Goal: Task Accomplishment & Management: Complete application form

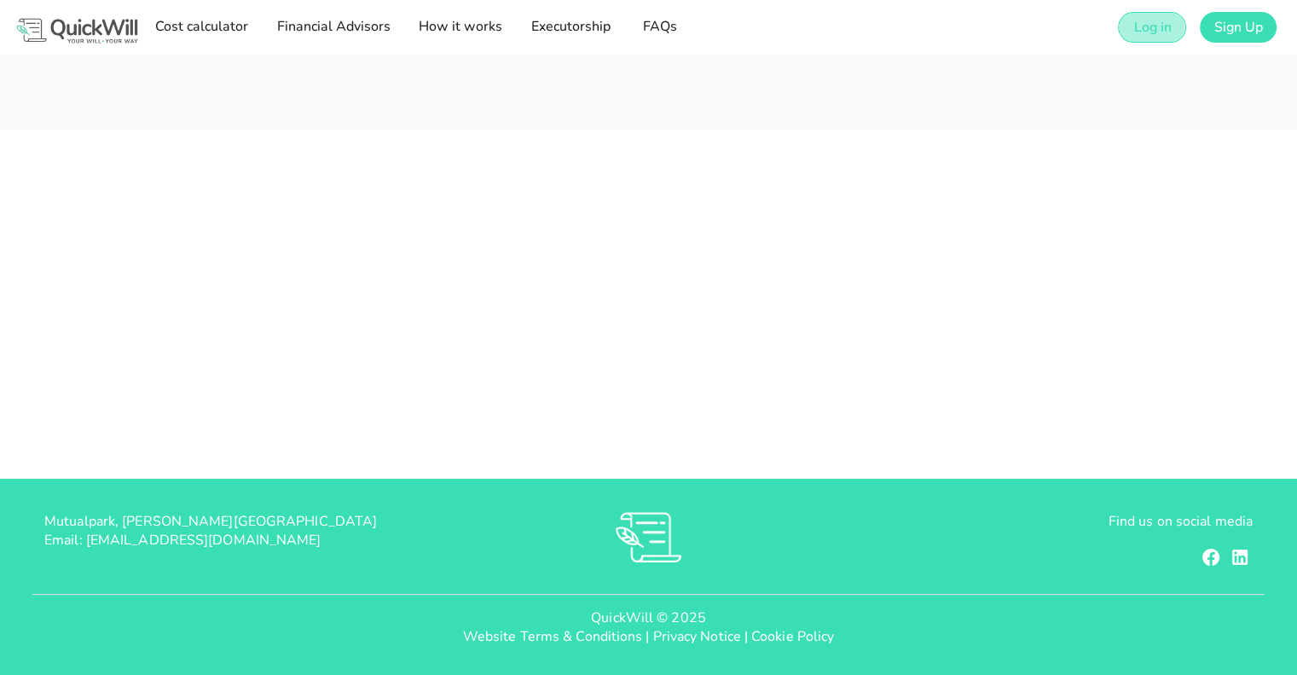
click at [1146, 20] on span "Log in" at bounding box center [1152, 27] width 38 height 19
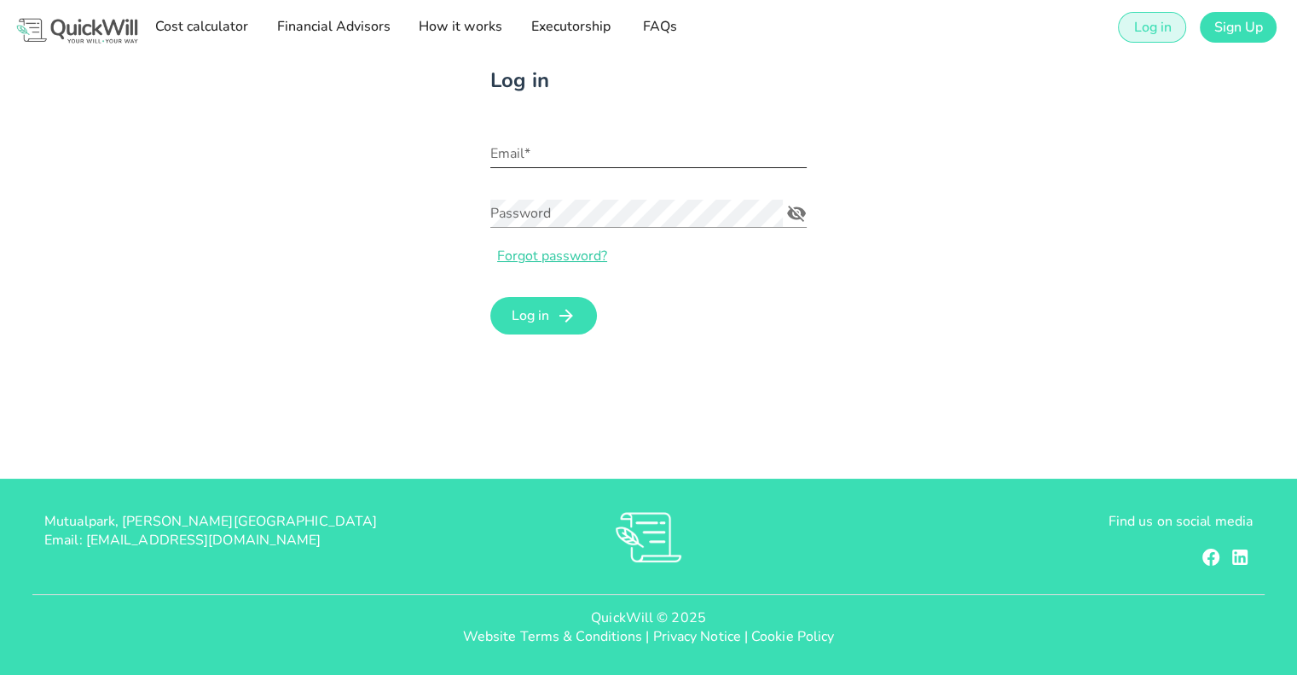
click at [622, 157] on input "Email*" at bounding box center [648, 153] width 316 height 27
paste input "[PERSON_NAME][EMAIL_ADDRESS][DOMAIN_NAME]"
type input "[PERSON_NAME][EMAIL_ADDRESS][DOMAIN_NAME]"
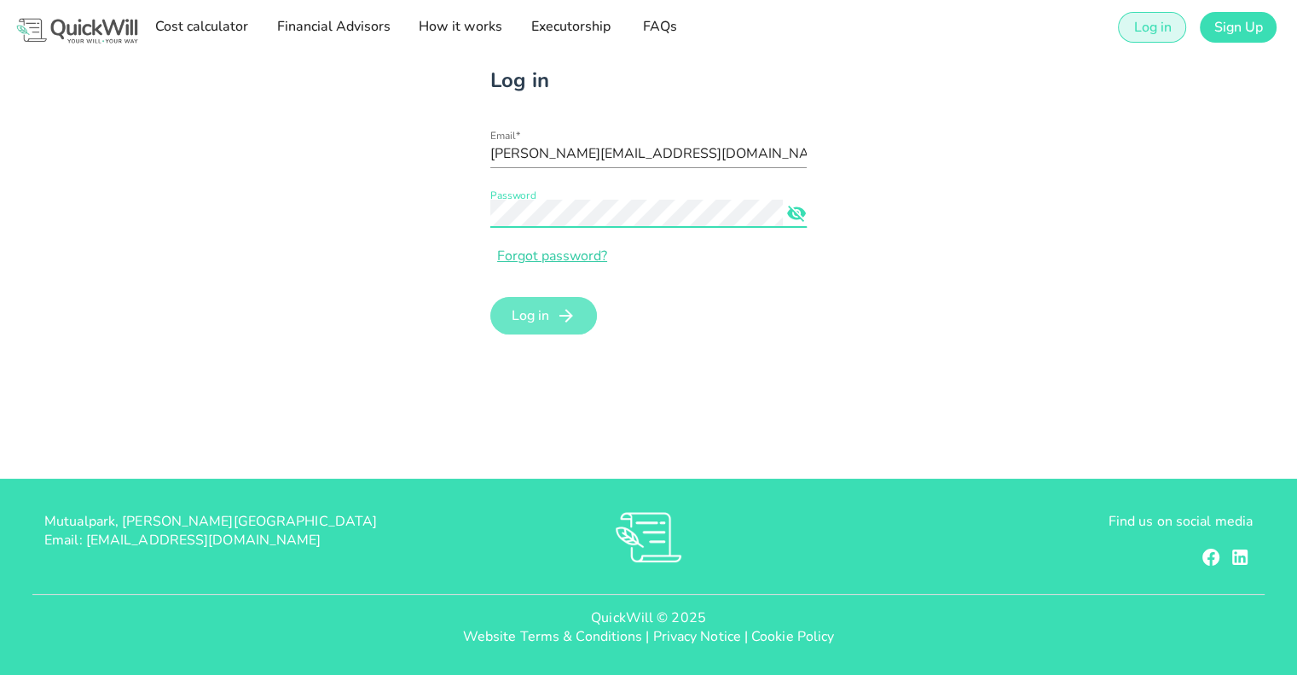
click at [542, 319] on span "Log in" at bounding box center [530, 315] width 38 height 19
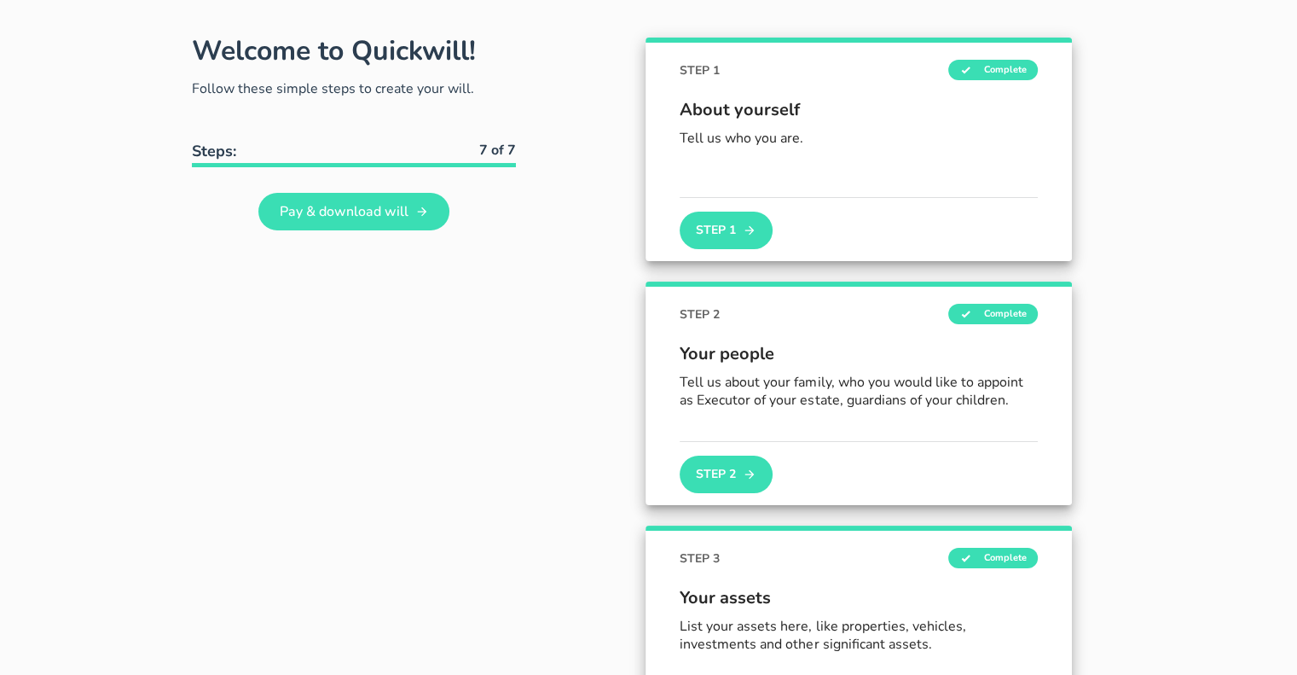
scroll to position [85, 0]
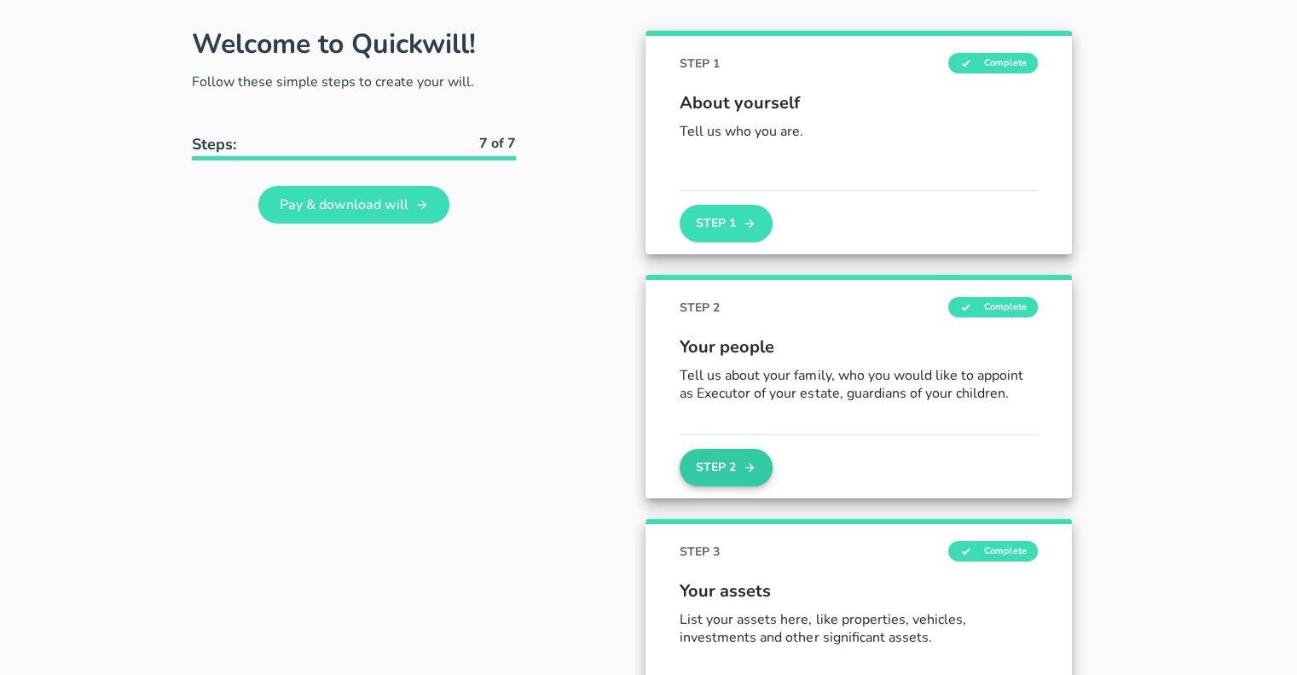
click at [716, 455] on button "Step 2" at bounding box center [726, 468] width 92 height 38
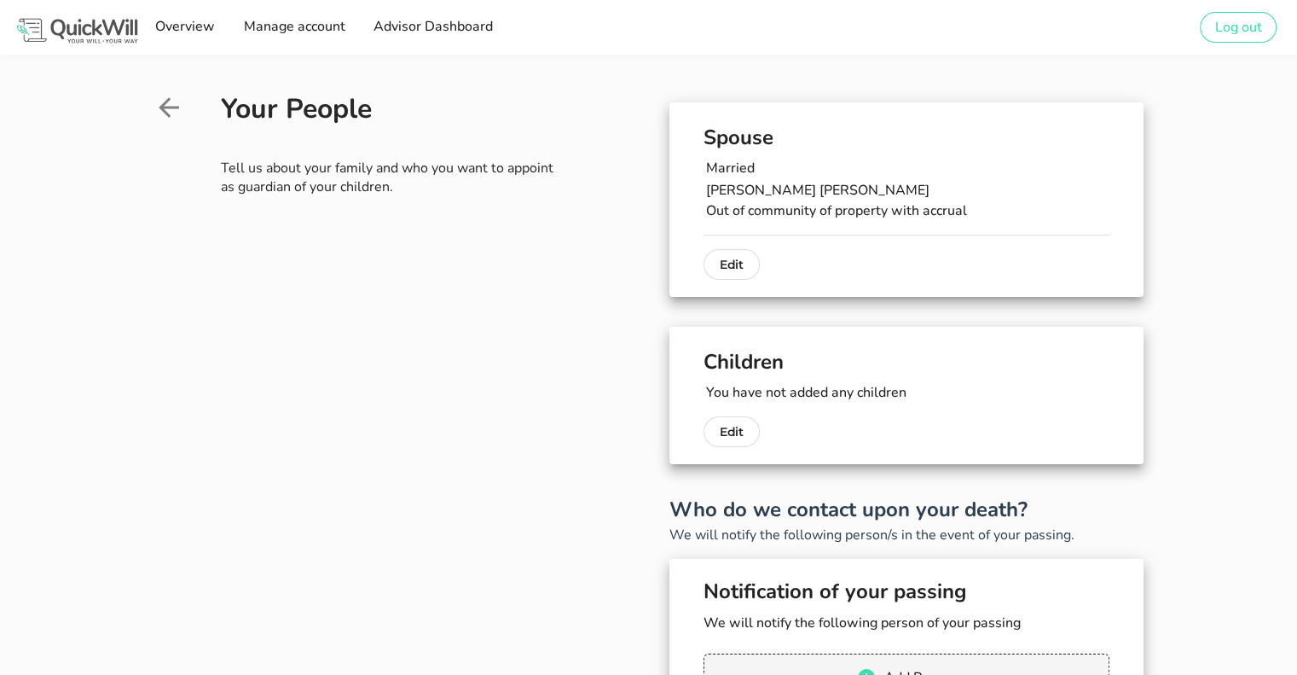
click at [176, 107] on icon at bounding box center [169, 107] width 20 height 20
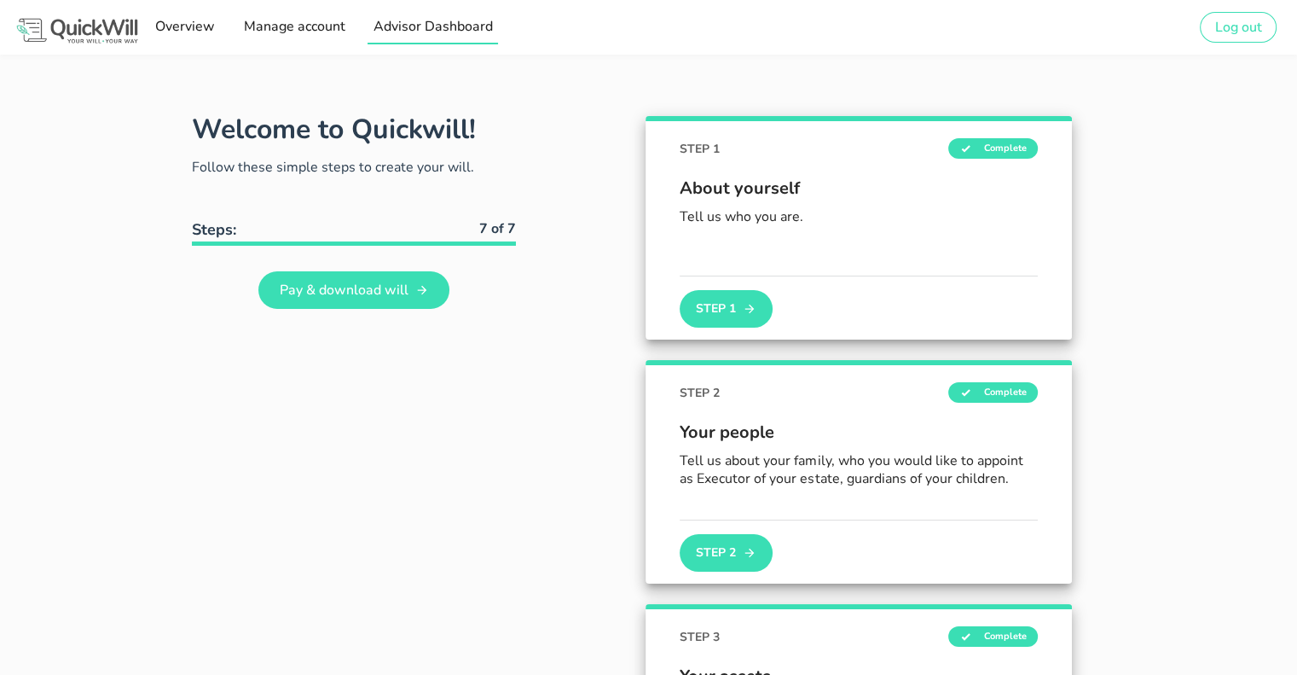
click at [406, 29] on span "Advisor Dashboard" at bounding box center [433, 26] width 120 height 19
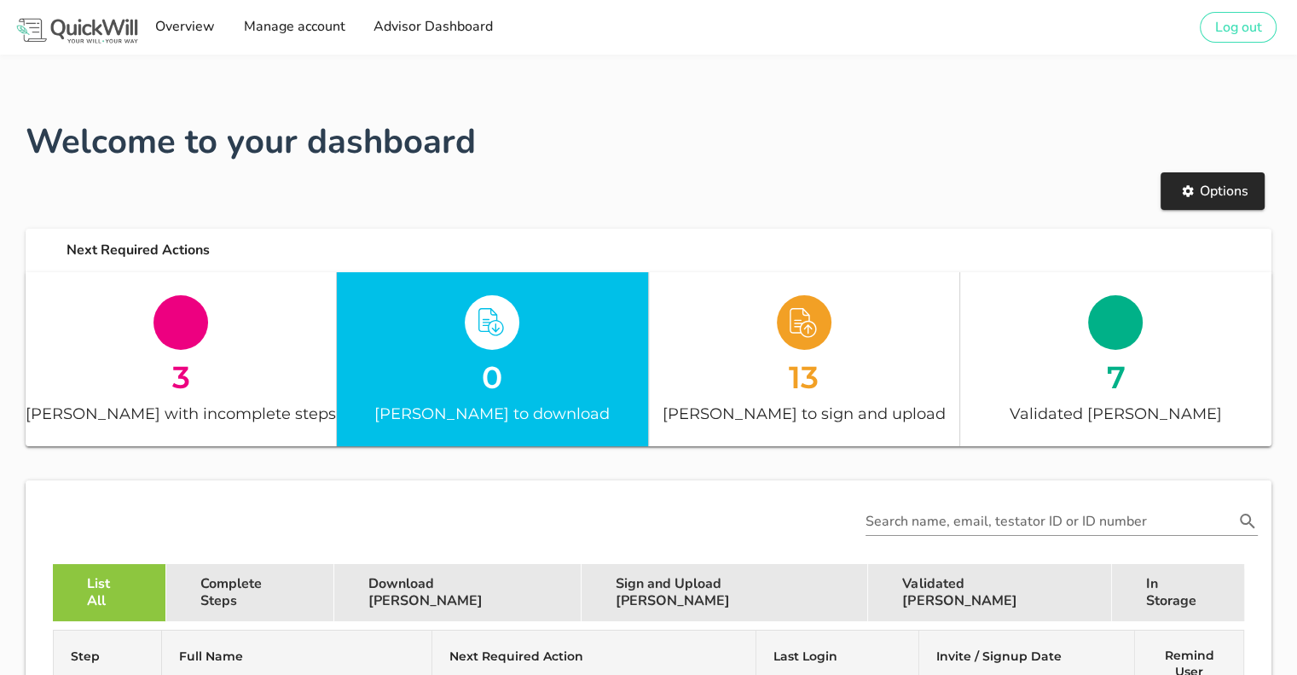
scroll to position [341, 0]
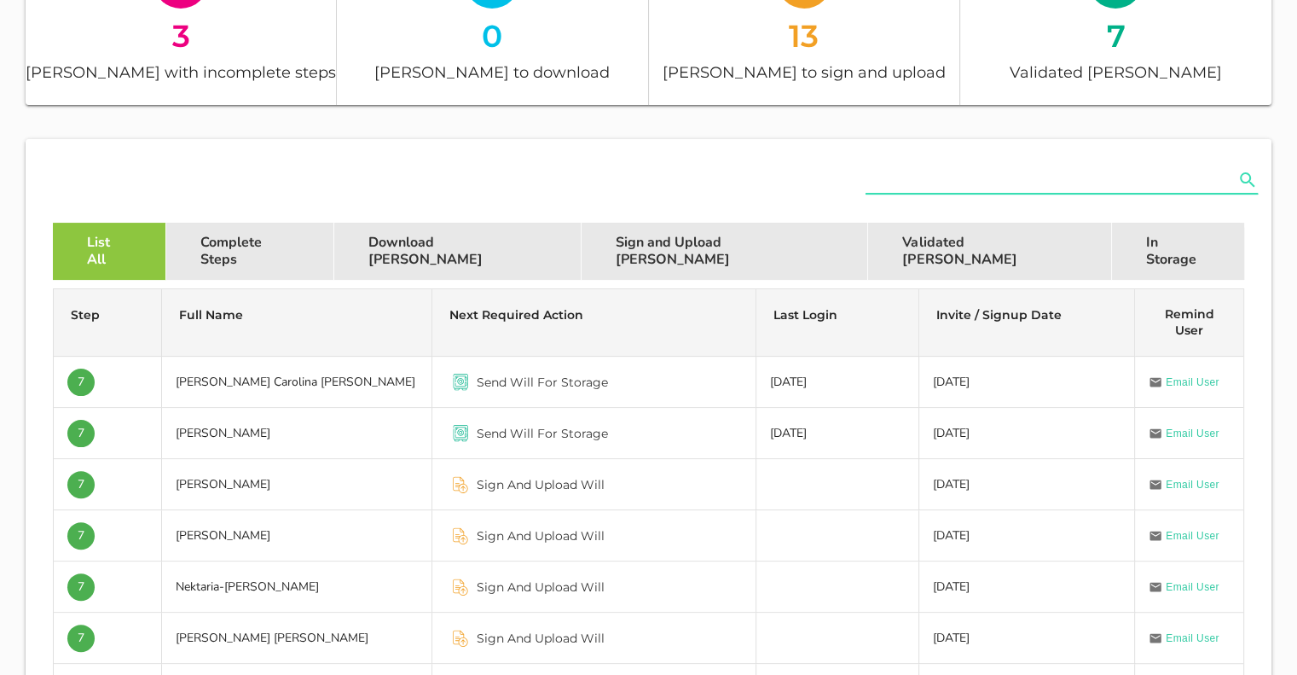
click at [1105, 173] on input "text" at bounding box center [1050, 179] width 368 height 27
click at [1235, 192] on div "das" at bounding box center [1062, 179] width 392 height 27
click at [1250, 172] on icon "Search name, email, testator ID or ID number appended action" at bounding box center [1247, 180] width 20 height 20
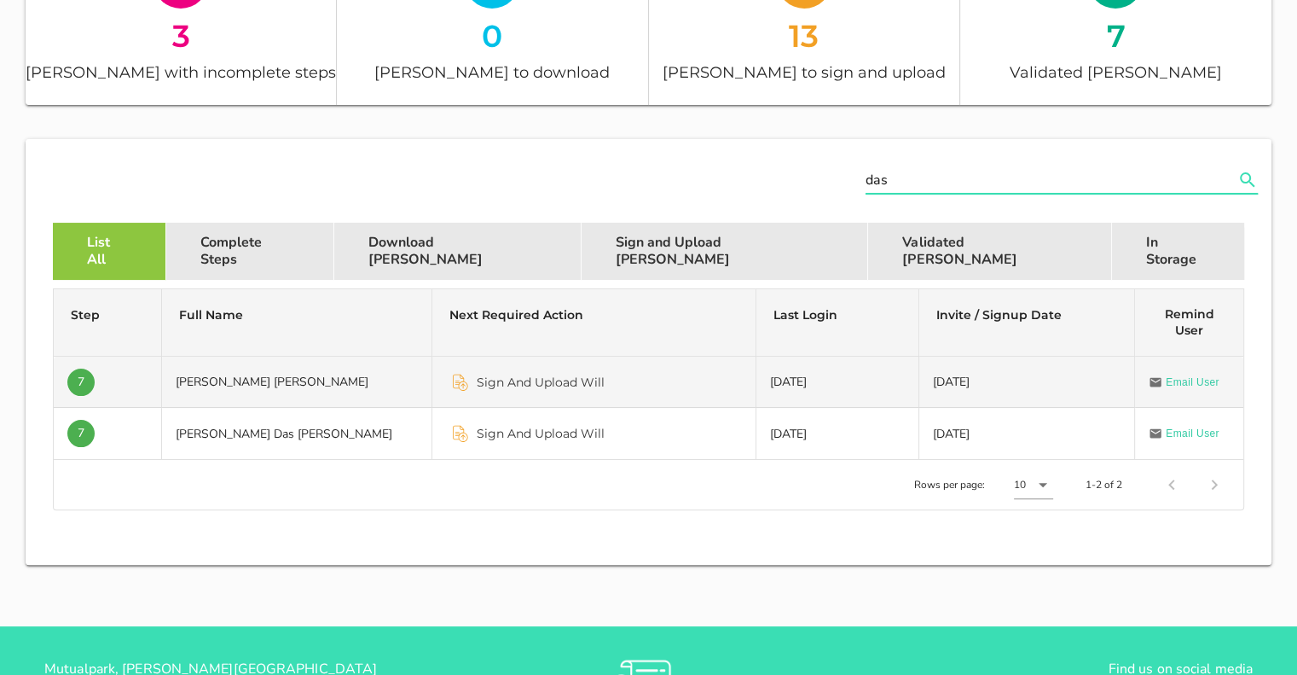
type input "das"
click at [265, 389] on td "[PERSON_NAME] [PERSON_NAME]" at bounding box center [297, 381] width 270 height 51
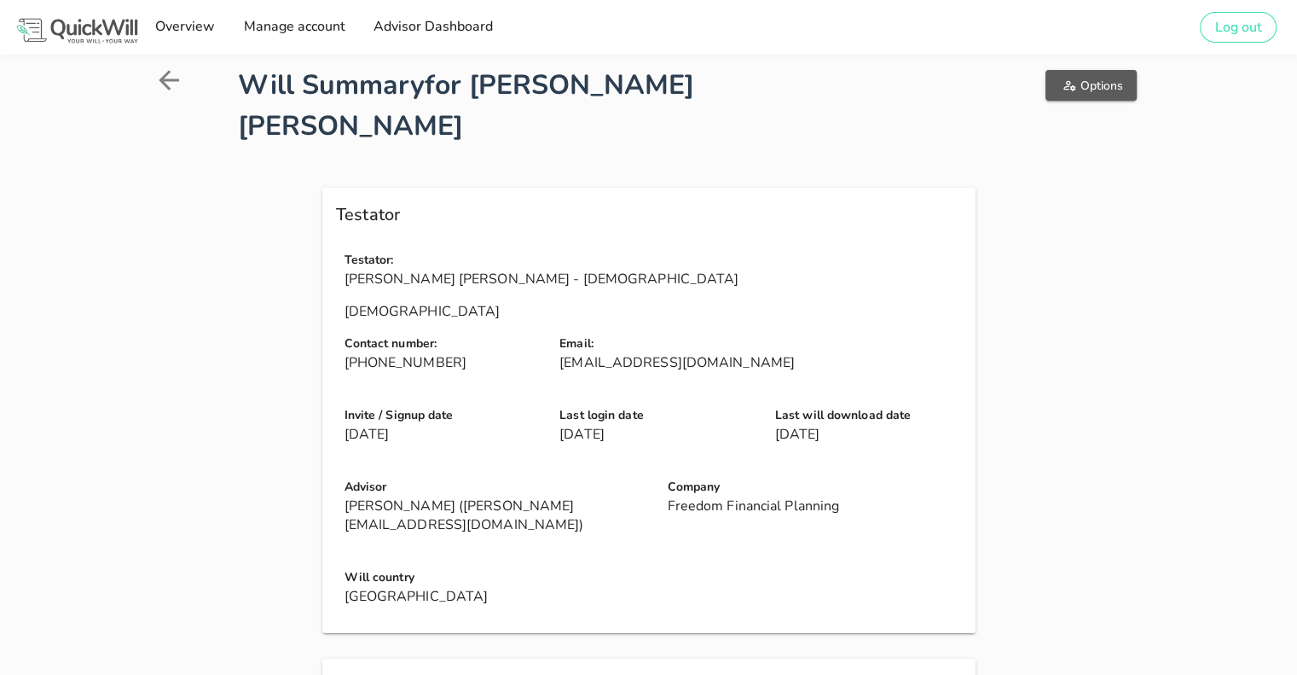
click at [1069, 95] on button "Options" at bounding box center [1091, 85] width 91 height 31
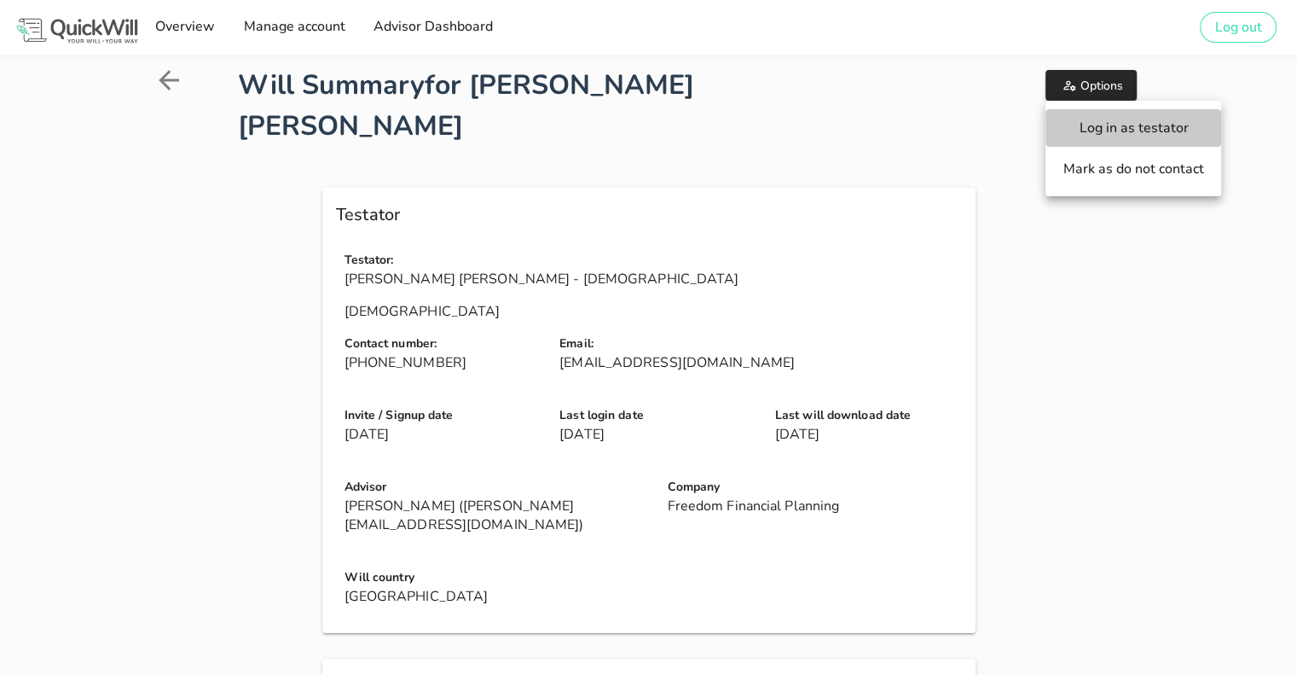
click at [1081, 133] on span "Log in as testator" at bounding box center [1134, 128] width 142 height 19
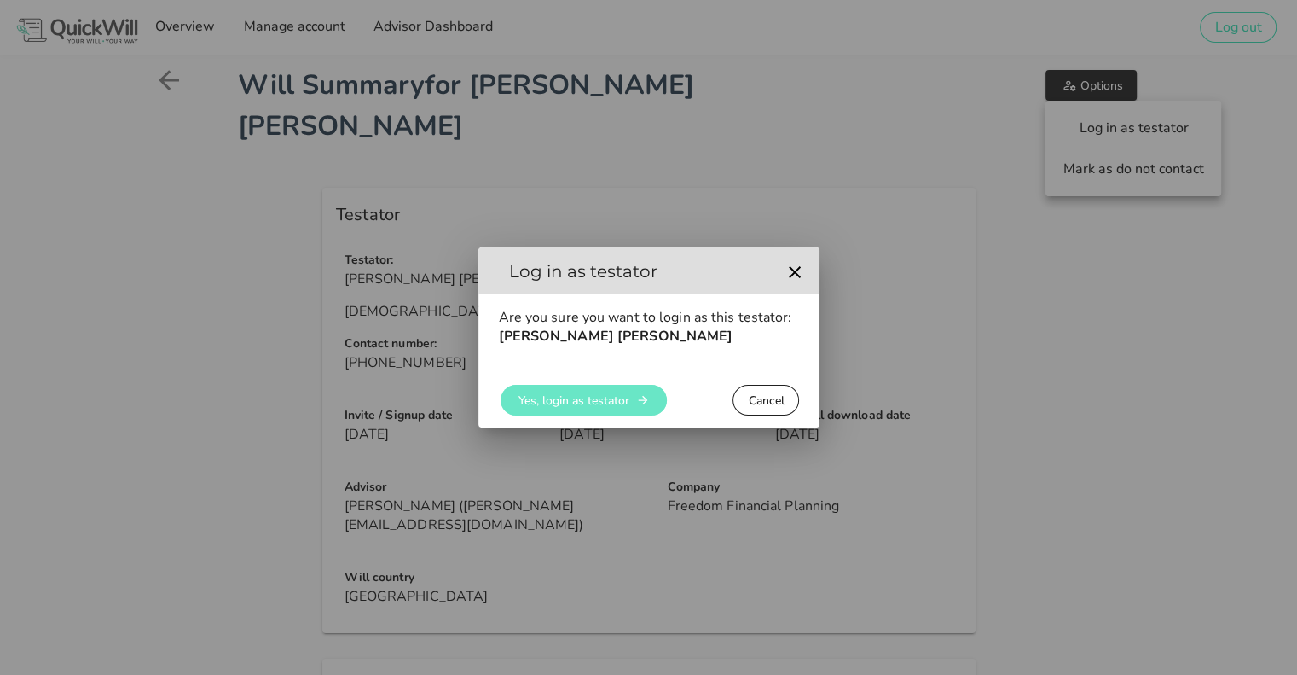
click at [572, 402] on span "Yes, login as testator" at bounding box center [574, 400] width 112 height 16
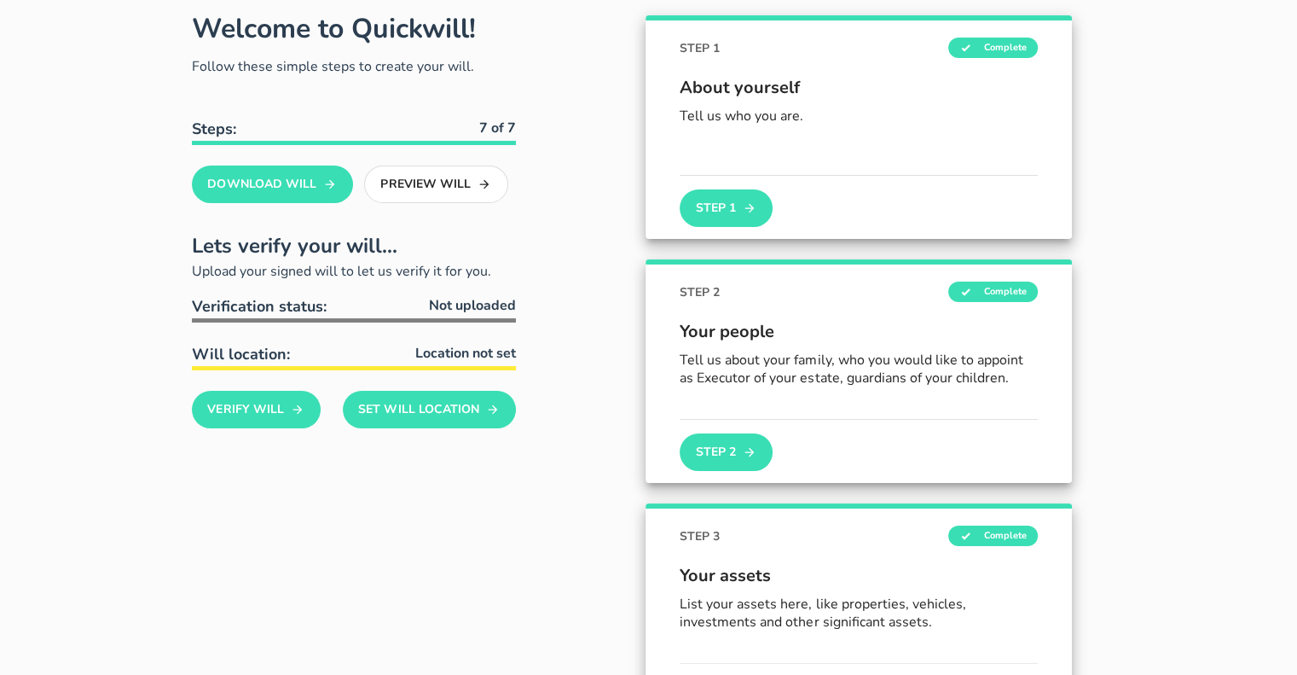
scroll to position [171, 0]
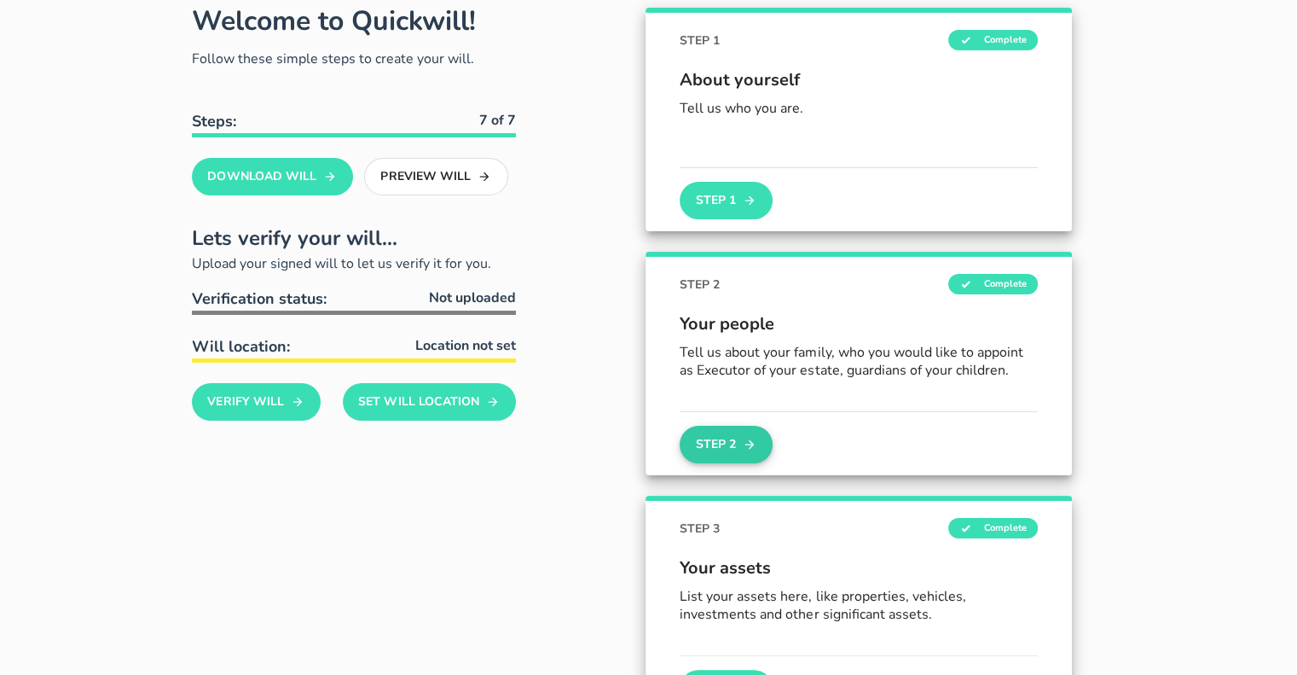
click at [752, 442] on icon "button" at bounding box center [749, 444] width 9 height 9
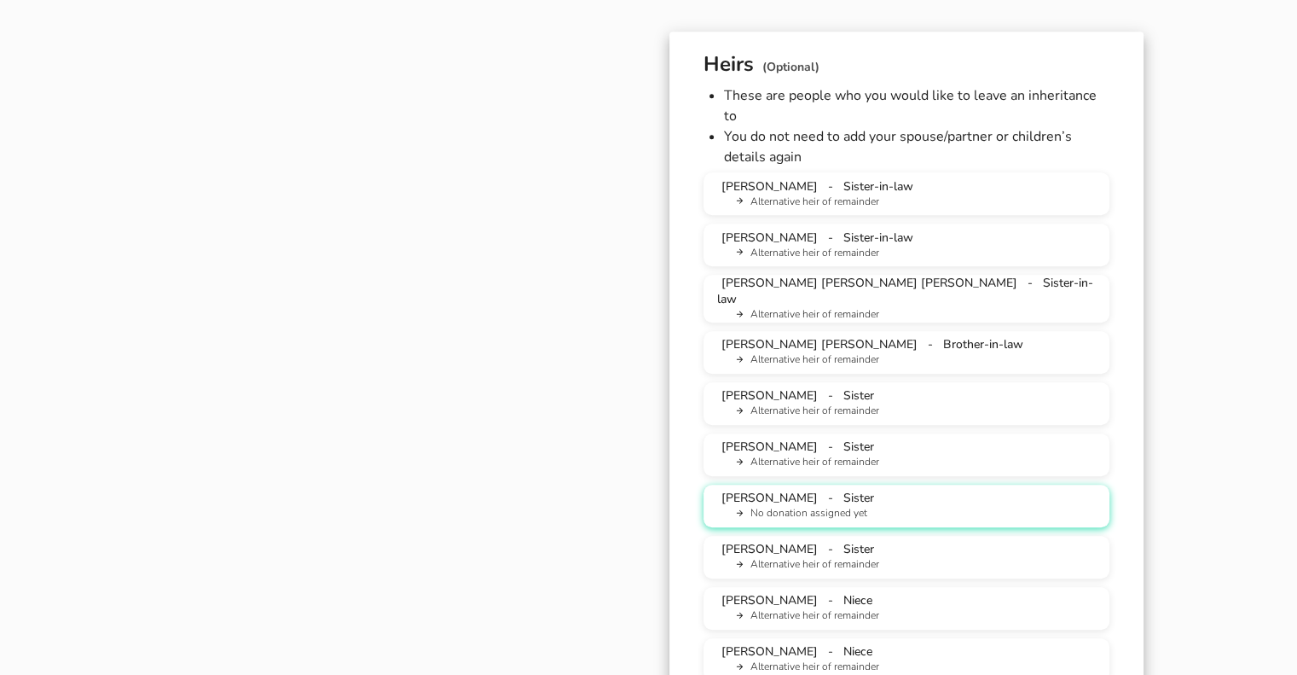
scroll to position [1194, 0]
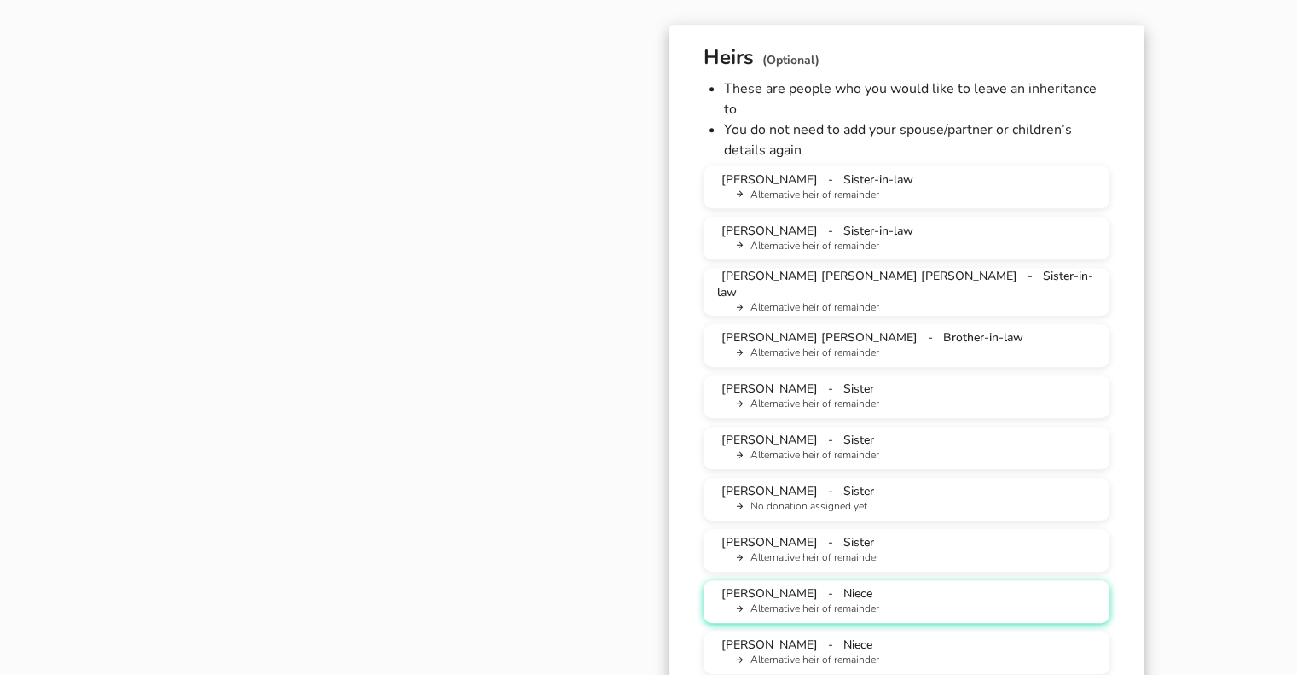
click at [847, 585] on div "[PERSON_NAME] Alternative heir of remainder" at bounding box center [906, 601] width 379 height 32
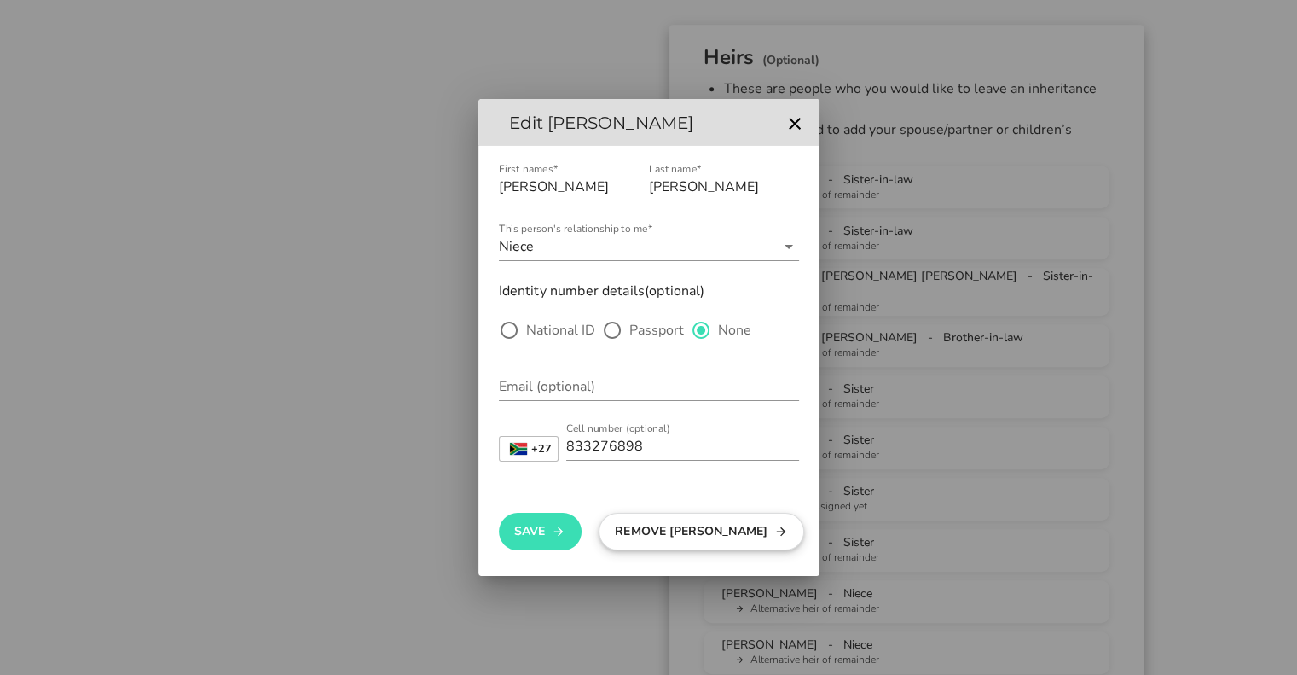
click at [642, 527] on button "Remove [PERSON_NAME]" at bounding box center [702, 532] width 206 height 38
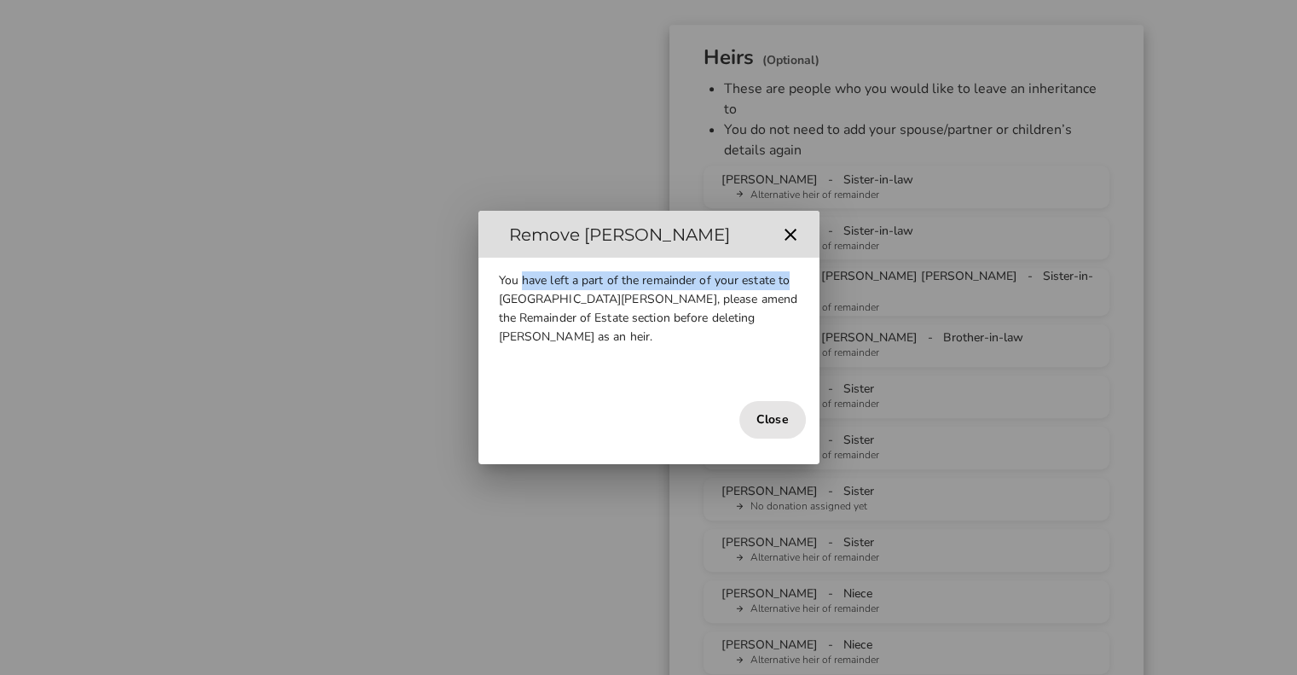
drag, startPoint x: 520, startPoint y: 275, endPoint x: 791, endPoint y: 276, distance: 271.2
click at [791, 276] on div "You have left a part of the remainder of your estate to [GEOGRAPHIC_DATA][PERSO…" at bounding box center [648, 309] width 341 height 102
drag, startPoint x: 499, startPoint y: 298, endPoint x: 747, endPoint y: 289, distance: 248.3
click at [747, 289] on div "You have left a part of the remainder of your estate to [GEOGRAPHIC_DATA][PERSO…" at bounding box center [648, 309] width 341 height 102
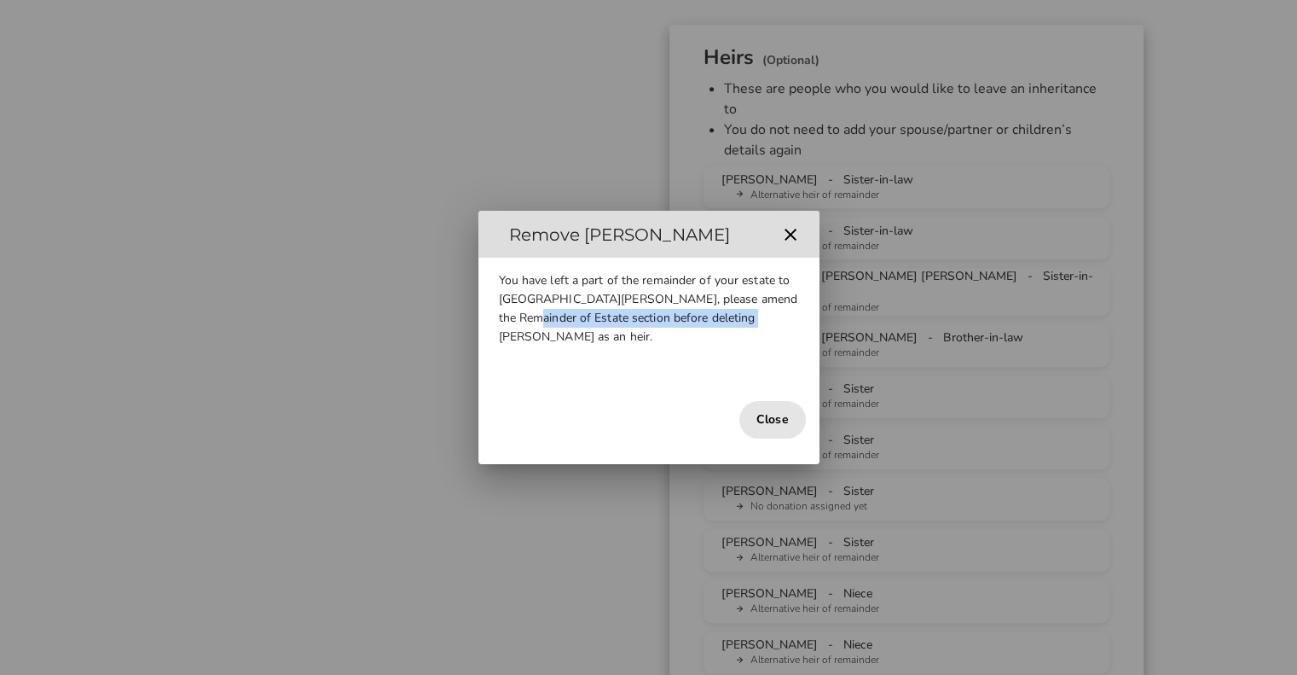
drag, startPoint x: 548, startPoint y: 319, endPoint x: 745, endPoint y: 319, distance: 197.0
click at [745, 319] on div "You have left a part of the remainder of your estate to [GEOGRAPHIC_DATA][PERSO…" at bounding box center [648, 309] width 341 height 102
click at [795, 231] on icon "button" at bounding box center [790, 234] width 20 height 20
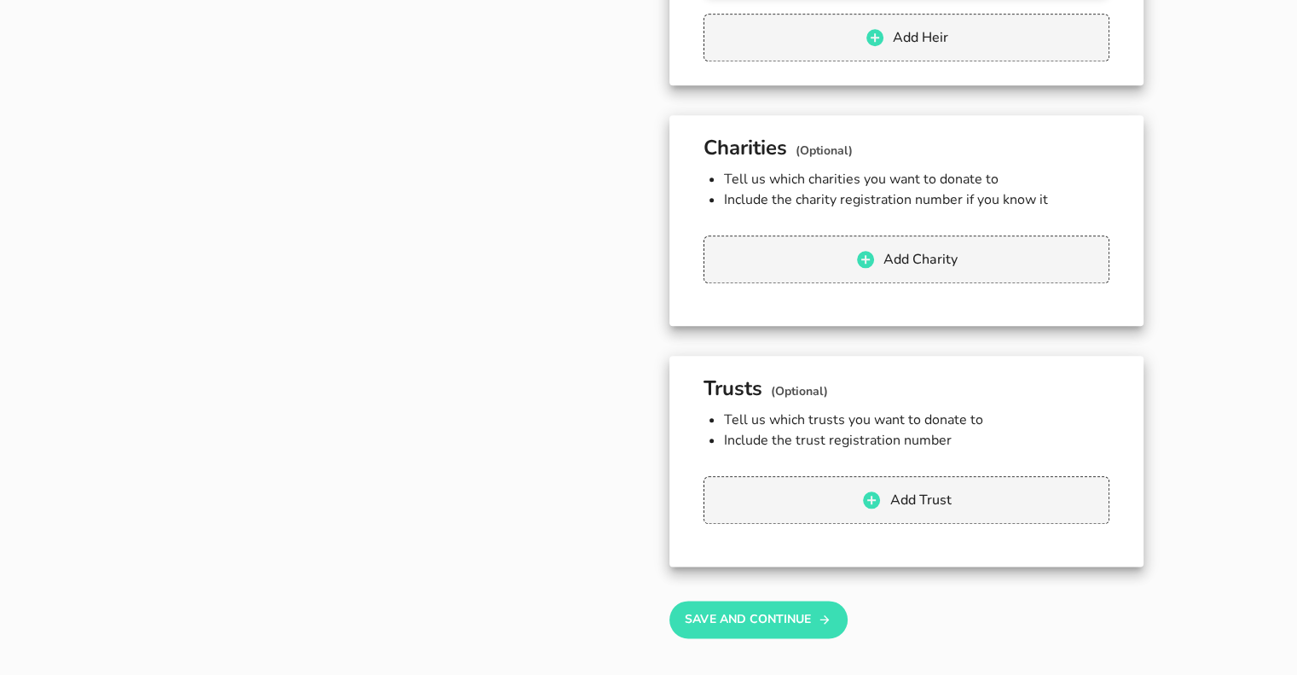
scroll to position [1876, 0]
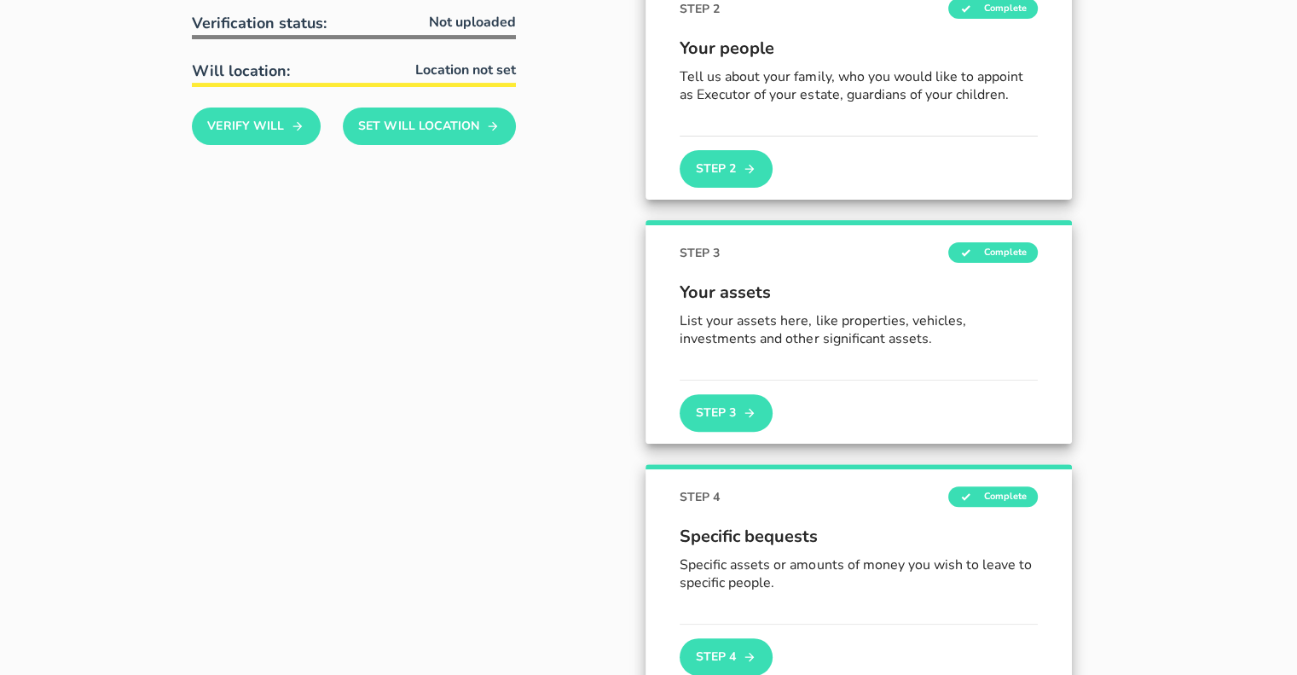
scroll to position [256, 0]
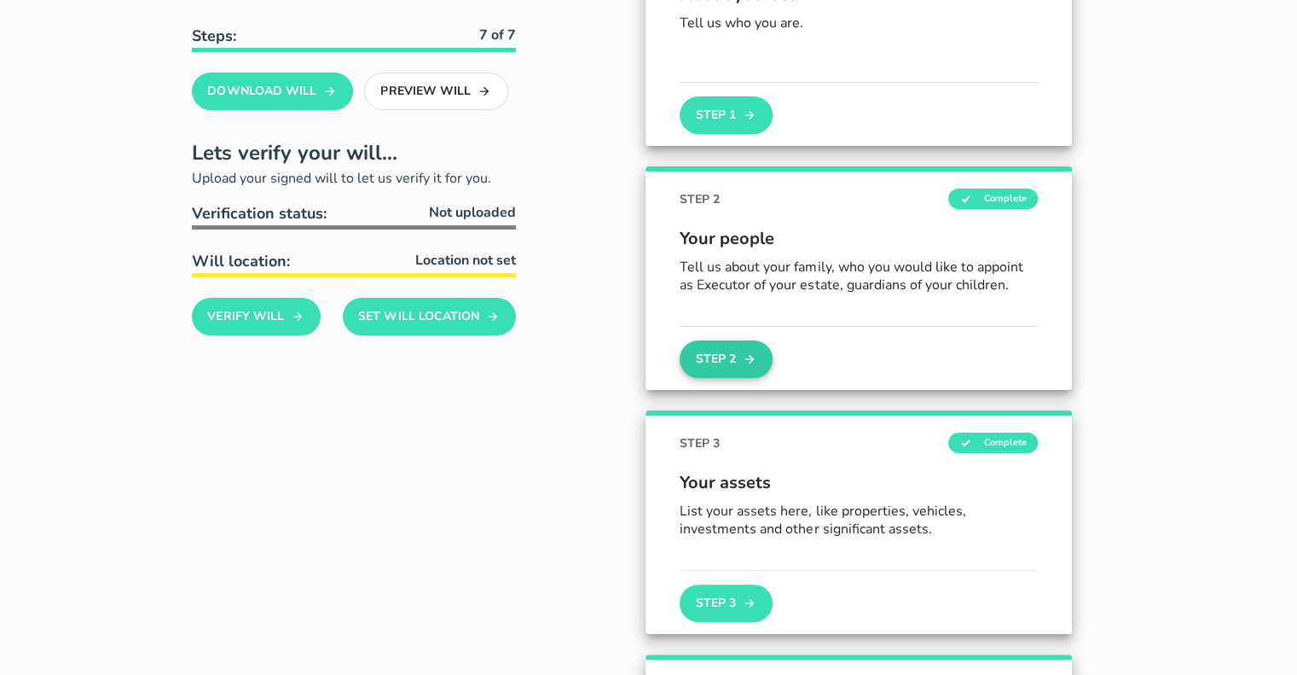
click at [717, 351] on button "Step 2" at bounding box center [726, 359] width 92 height 38
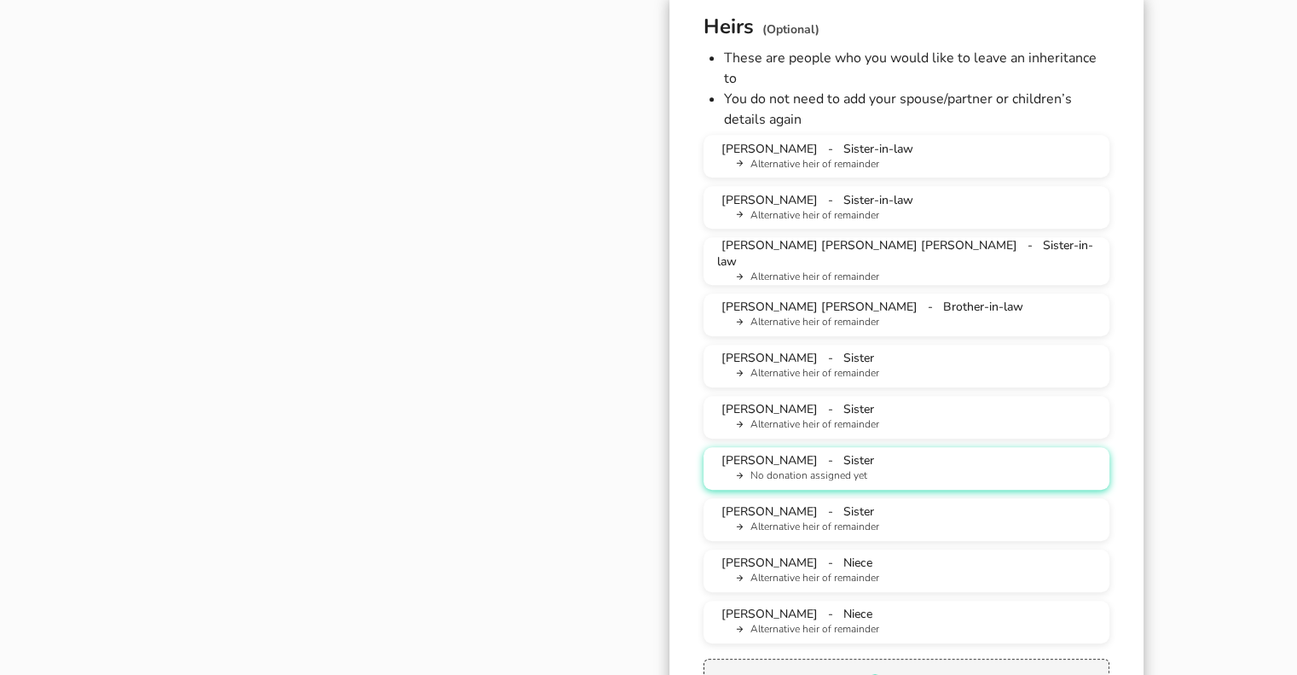
scroll to position [1279, 0]
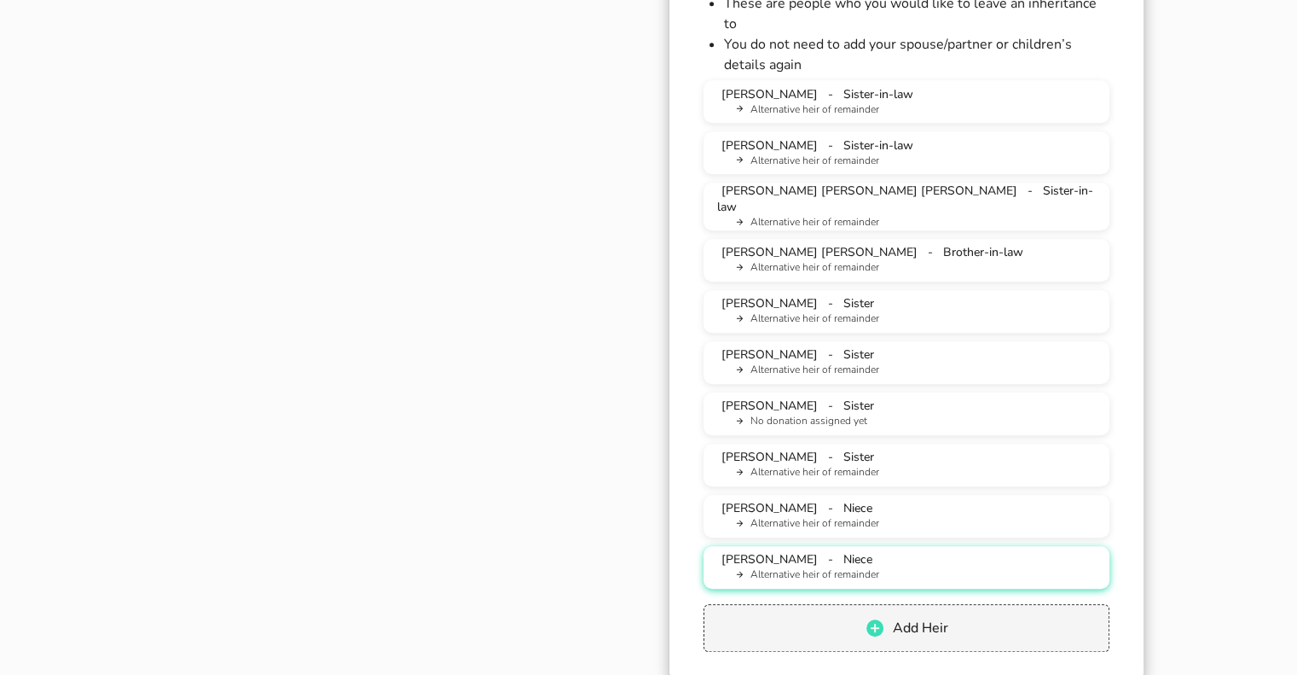
click at [781, 567] on li "Alternative heir of remainder" at bounding box center [913, 574] width 365 height 15
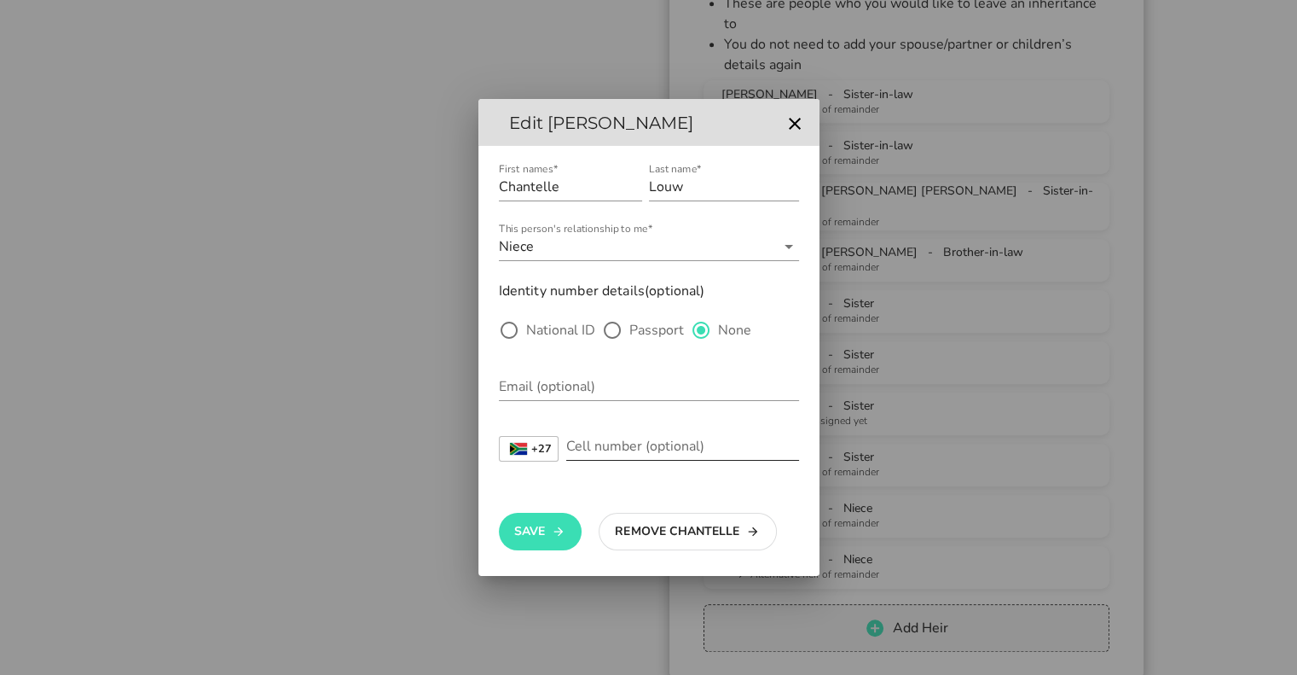
click at [597, 449] on input "Cell number (optional)" at bounding box center [682, 445] width 233 height 27
type input "0833216972"
click at [553, 530] on icon "button" at bounding box center [559, 531] width 14 height 20
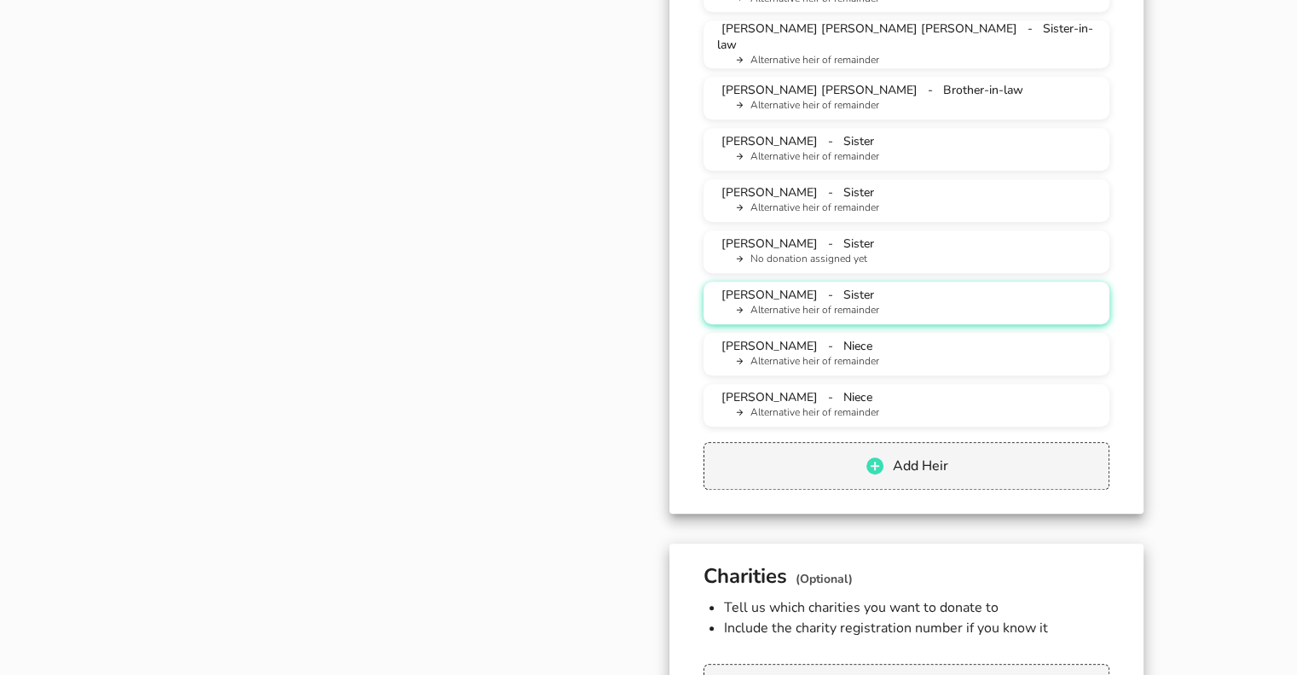
scroll to position [1450, 0]
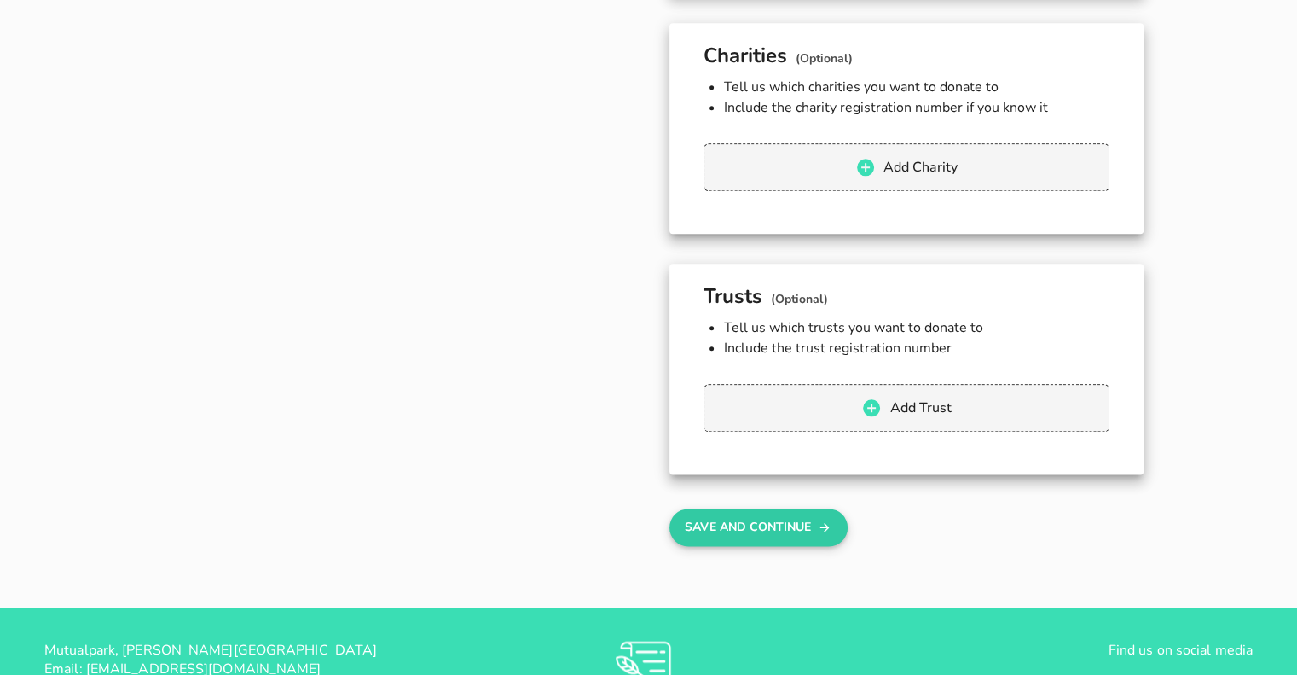
click at [768, 509] on button "Save And Continue" at bounding box center [758, 527] width 178 height 38
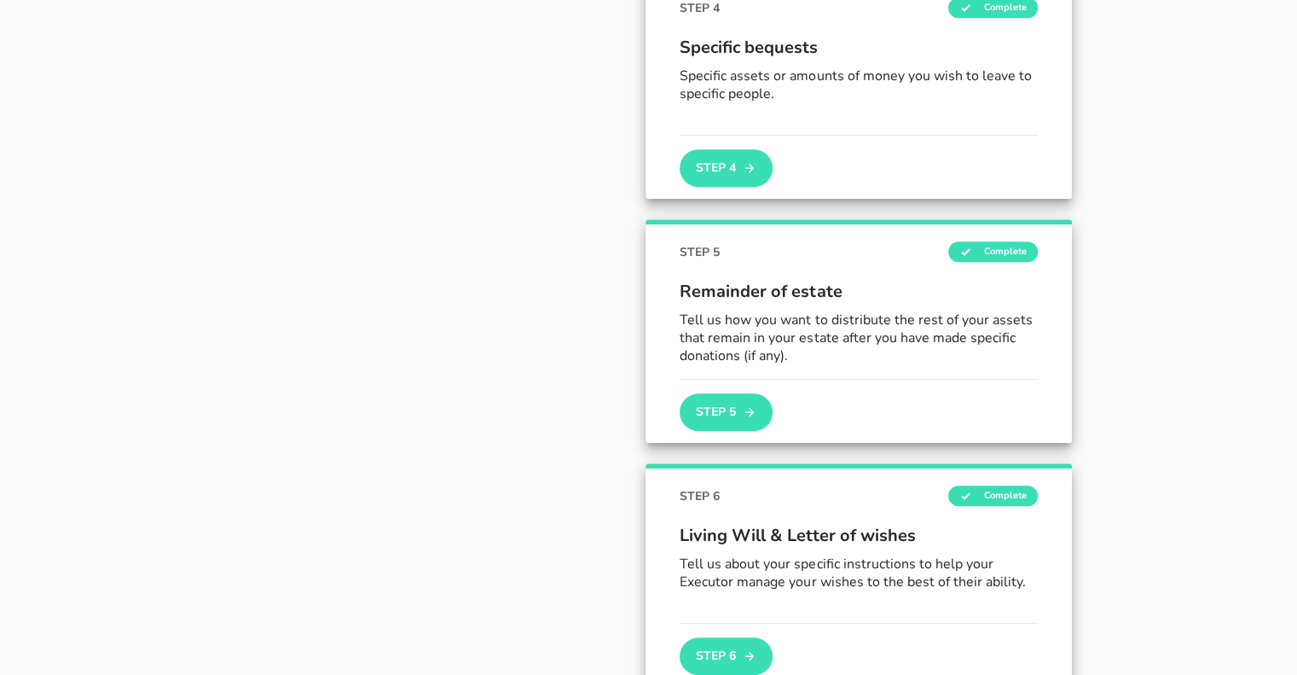
scroll to position [938, 0]
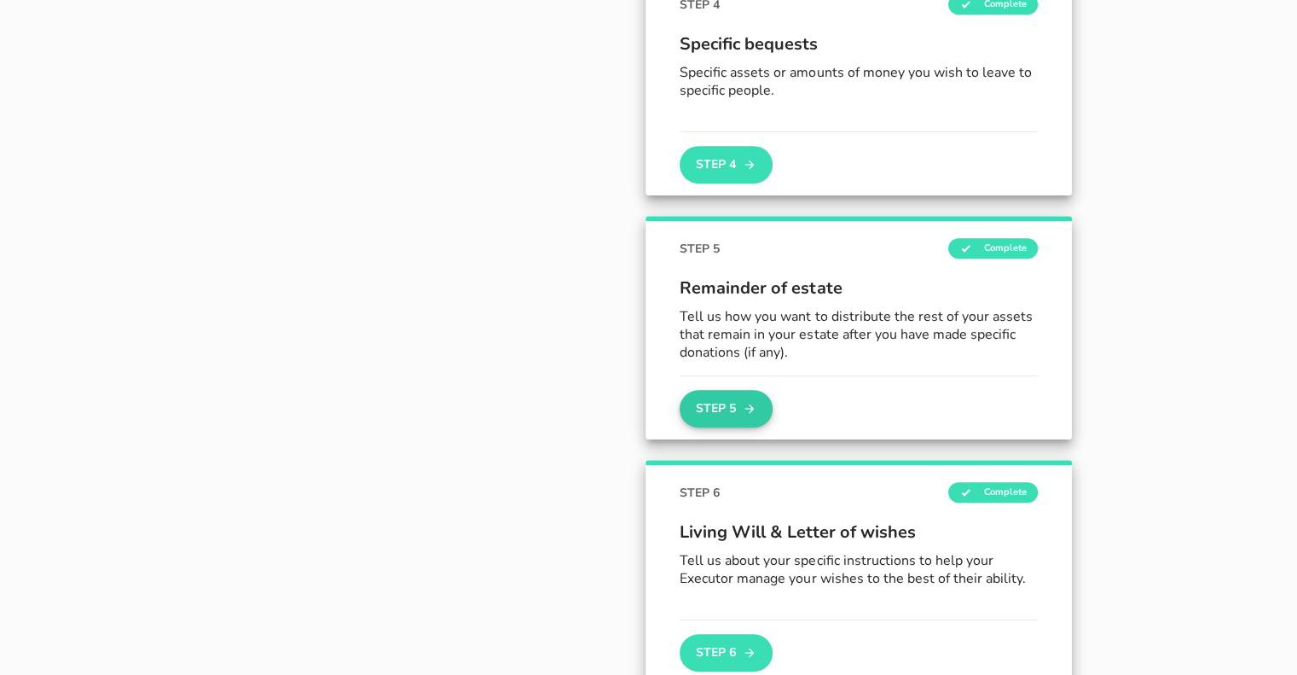
click at [734, 400] on button "Step 5" at bounding box center [726, 409] width 92 height 38
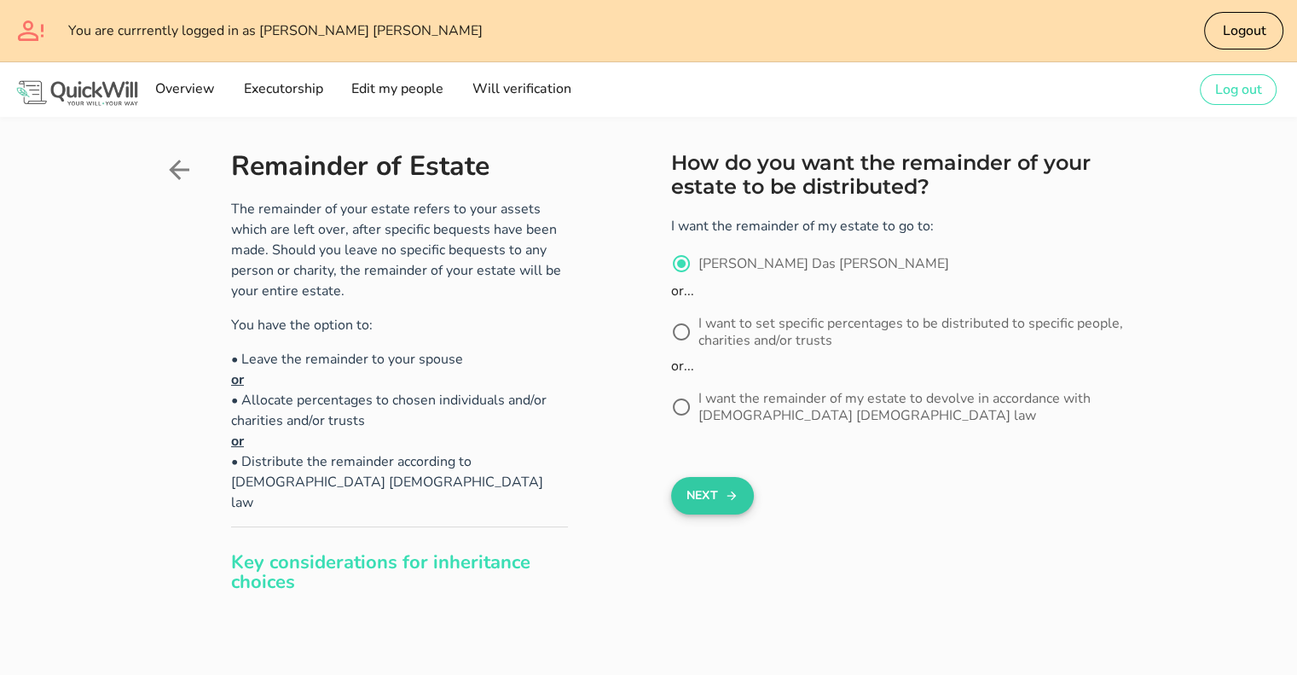
click at [691, 477] on div "Next" at bounding box center [712, 496] width 83 height 38
click at [692, 488] on button "Next" at bounding box center [712, 496] width 83 height 38
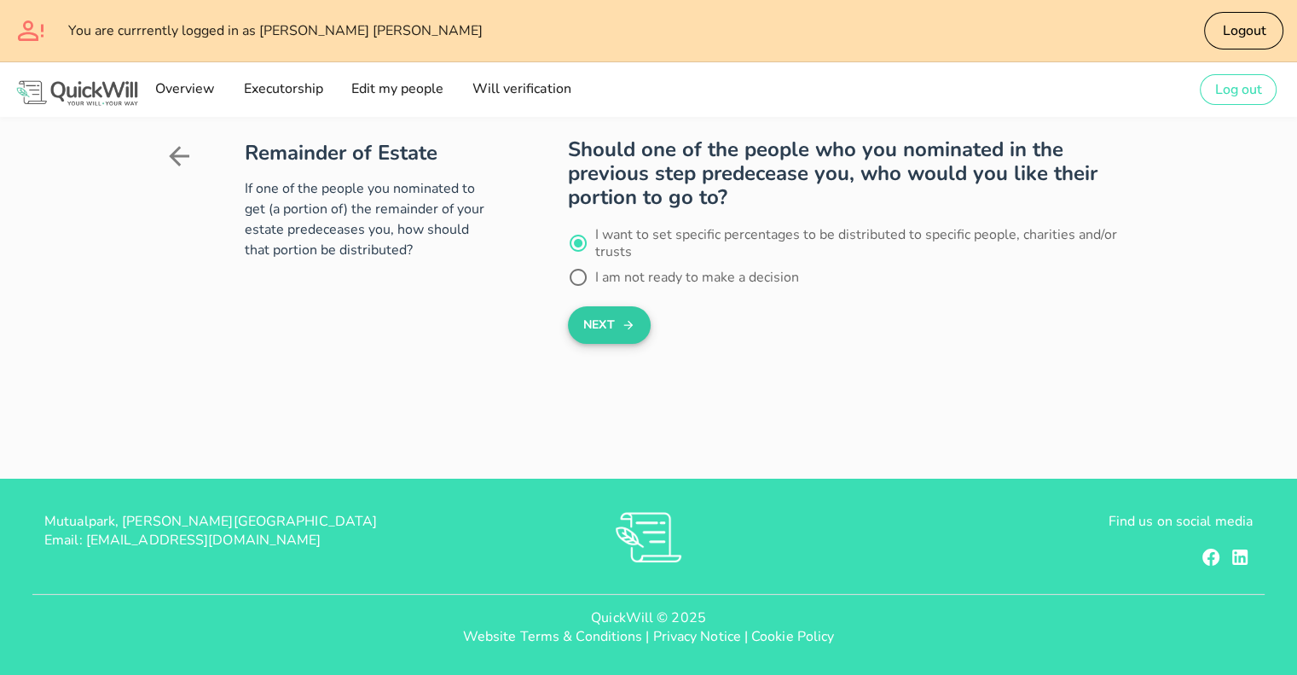
click at [624, 325] on icon "submit" at bounding box center [627, 325] width 9 height 9
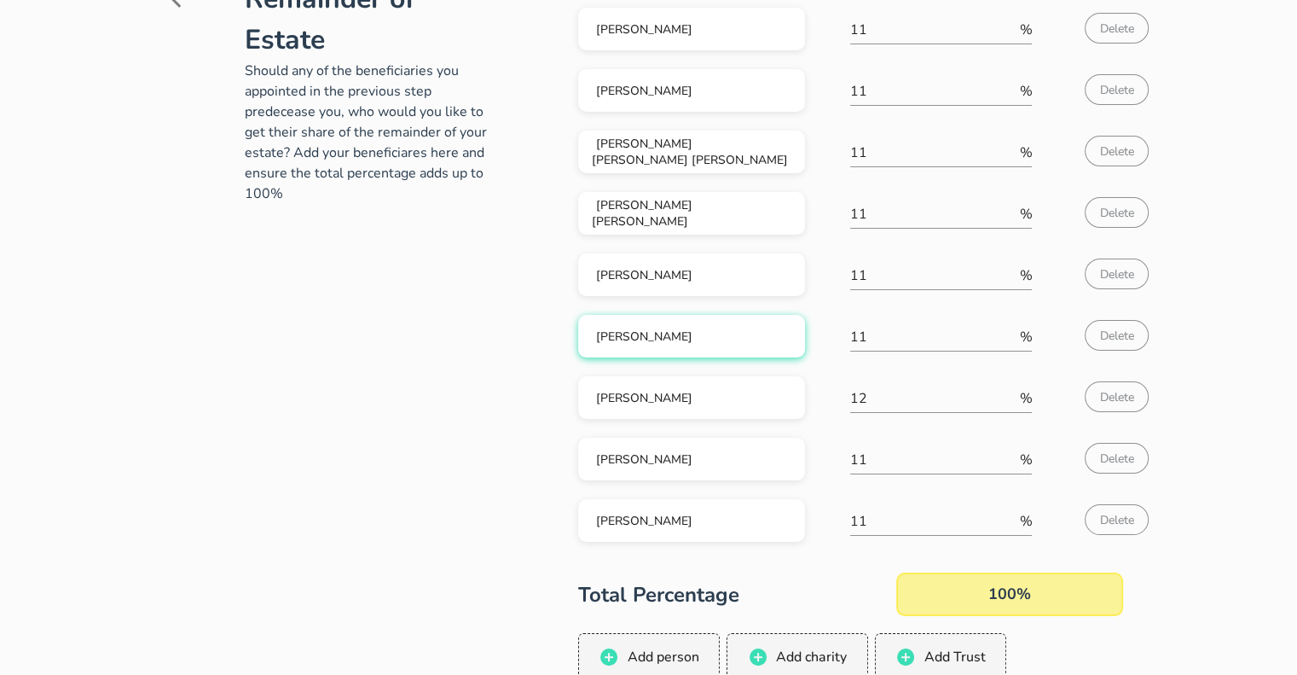
scroll to position [171, 0]
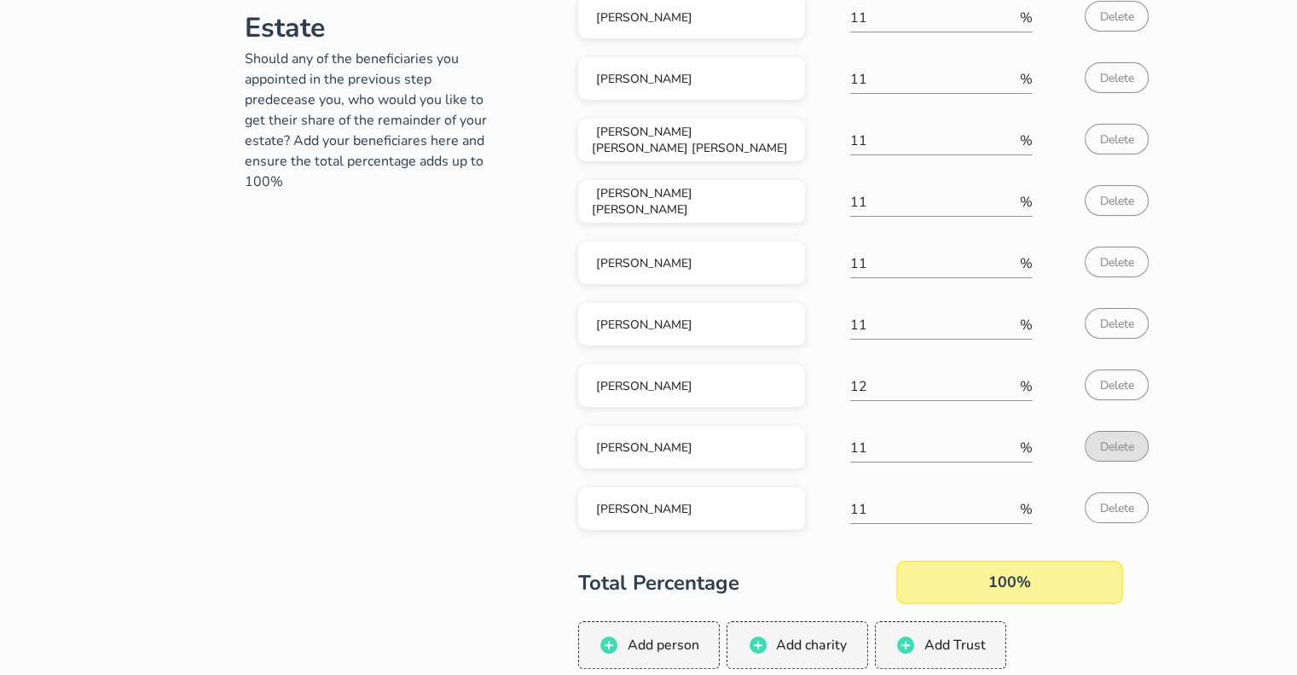
click at [1104, 449] on span "Delete" at bounding box center [1116, 446] width 35 height 16
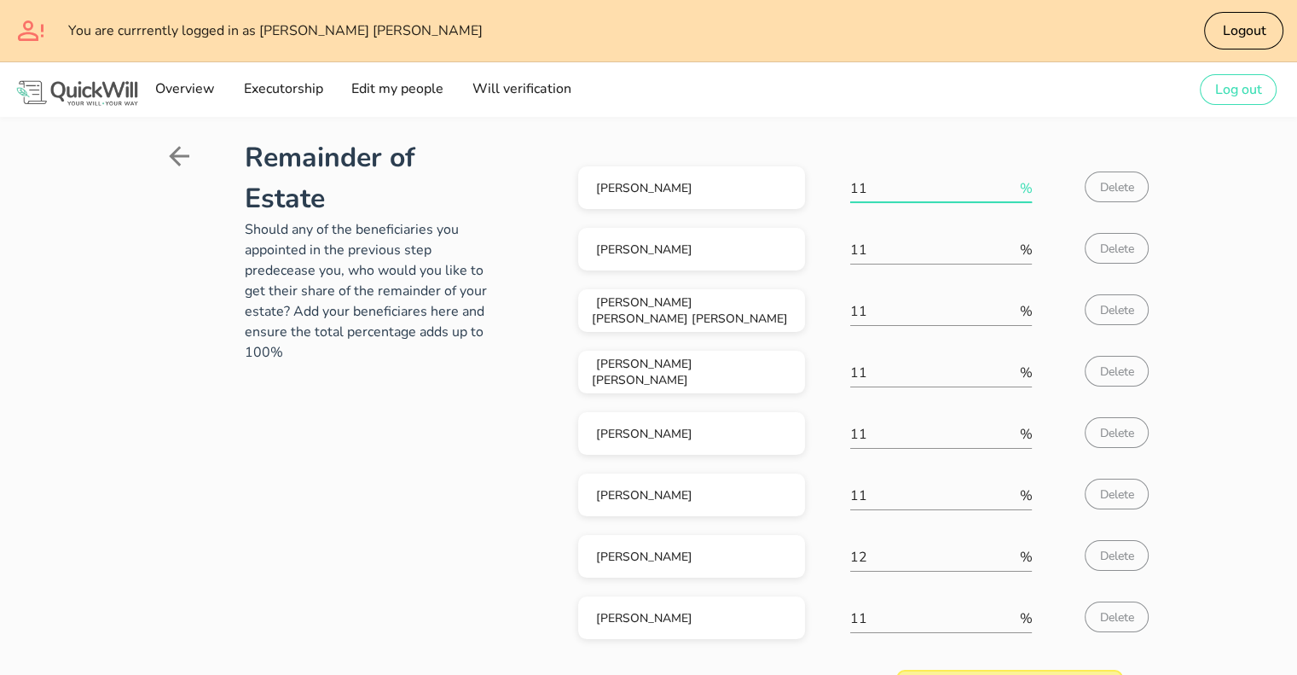
scroll to position [0, 0]
drag, startPoint x: 884, startPoint y: 194, endPoint x: 823, endPoint y: 189, distance: 60.7
click at [829, 192] on div "[PERSON_NAME] 11 % Delete" at bounding box center [850, 191] width 545 height 61
type input "12"
type input "12.5"
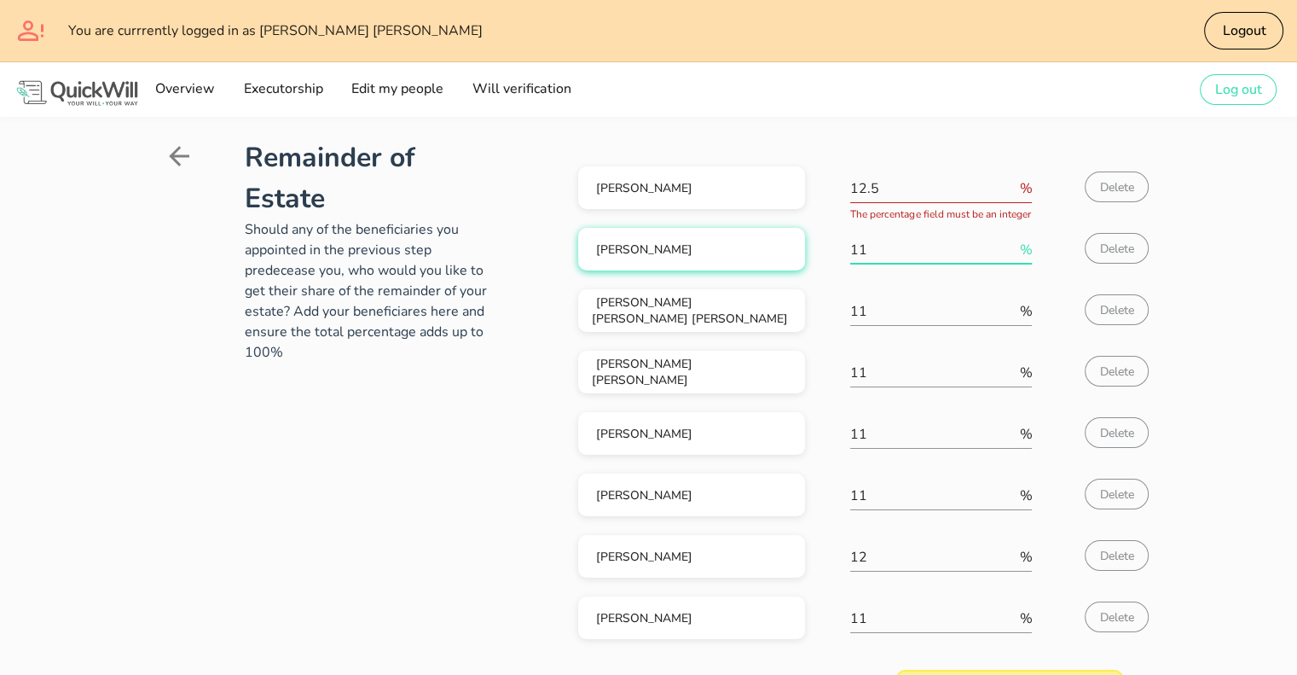
drag, startPoint x: 889, startPoint y: 247, endPoint x: 768, endPoint y: 245, distance: 122.0
click at [768, 245] on div "[PERSON_NAME] 11 % Delete" at bounding box center [850, 253] width 545 height 61
type input "12"
type input "12.5"
click at [901, 185] on input "12.5" at bounding box center [932, 188] width 165 height 27
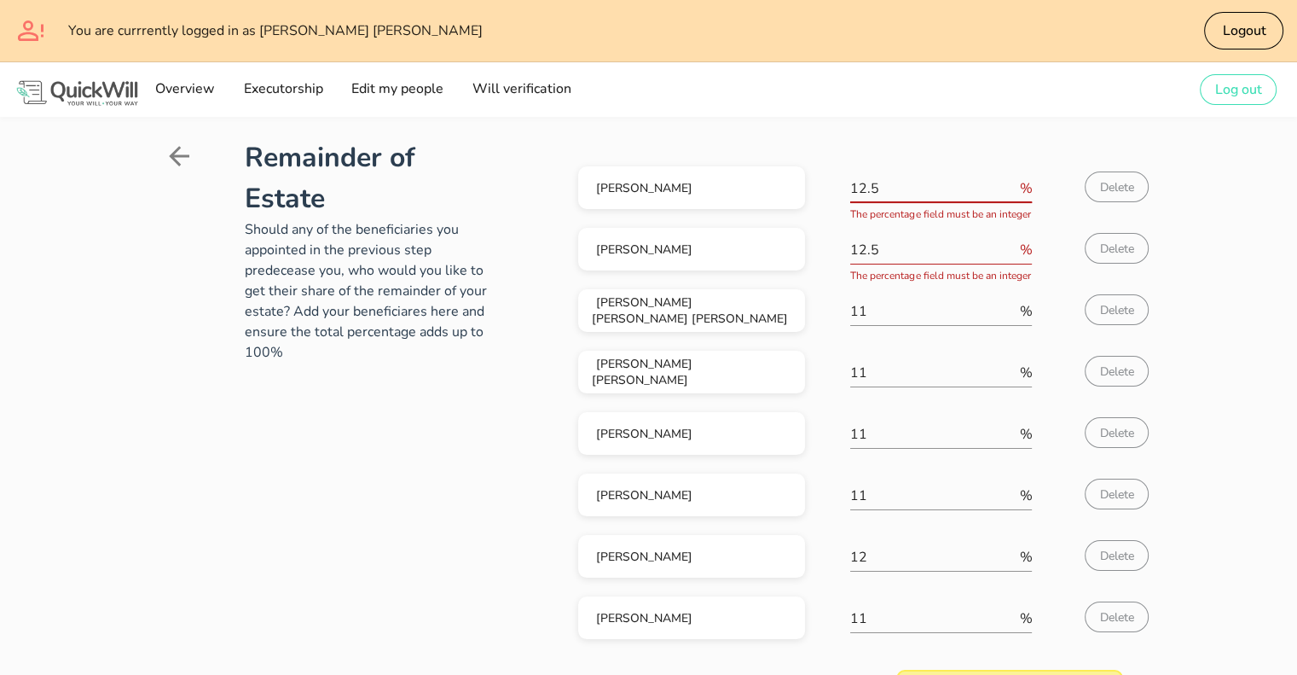
drag, startPoint x: 900, startPoint y: 185, endPoint x: 834, endPoint y: 183, distance: 65.7
click at [834, 183] on div "[PERSON_NAME] 12.5 % The percentage field must be an integer Delete" at bounding box center [850, 191] width 545 height 61
type input "11"
drag, startPoint x: 903, startPoint y: 239, endPoint x: 843, endPoint y: 249, distance: 61.4
click at [843, 249] on div "[PERSON_NAME] 12.5 % The percentage field must be an integer Delete" at bounding box center [850, 253] width 545 height 61
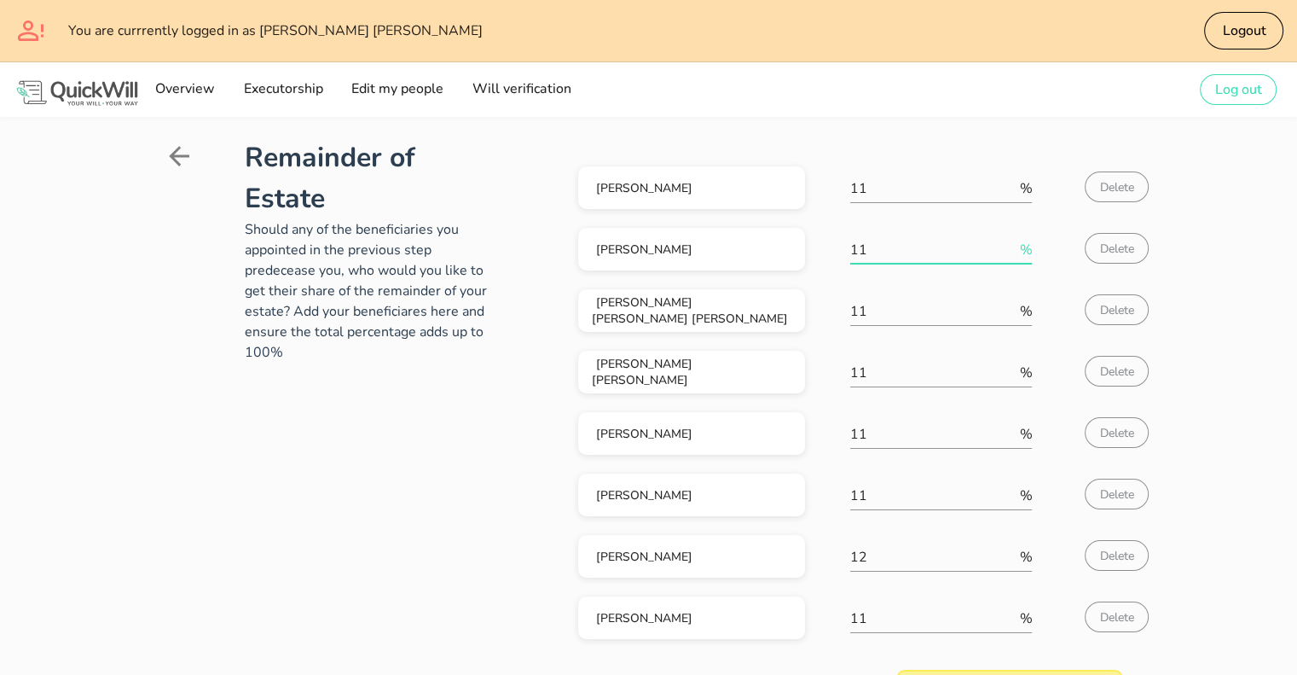
type input "11"
click at [826, 340] on div "[PERSON_NAME] [PERSON_NAME] [PERSON_NAME] 11 % Delete" at bounding box center [850, 314] width 545 height 61
drag, startPoint x: 827, startPoint y: 187, endPoint x: 805, endPoint y: 186, distance: 22.2
click at [805, 186] on div "[PERSON_NAME] 11 % Delete" at bounding box center [850, 191] width 545 height 61
type input "12"
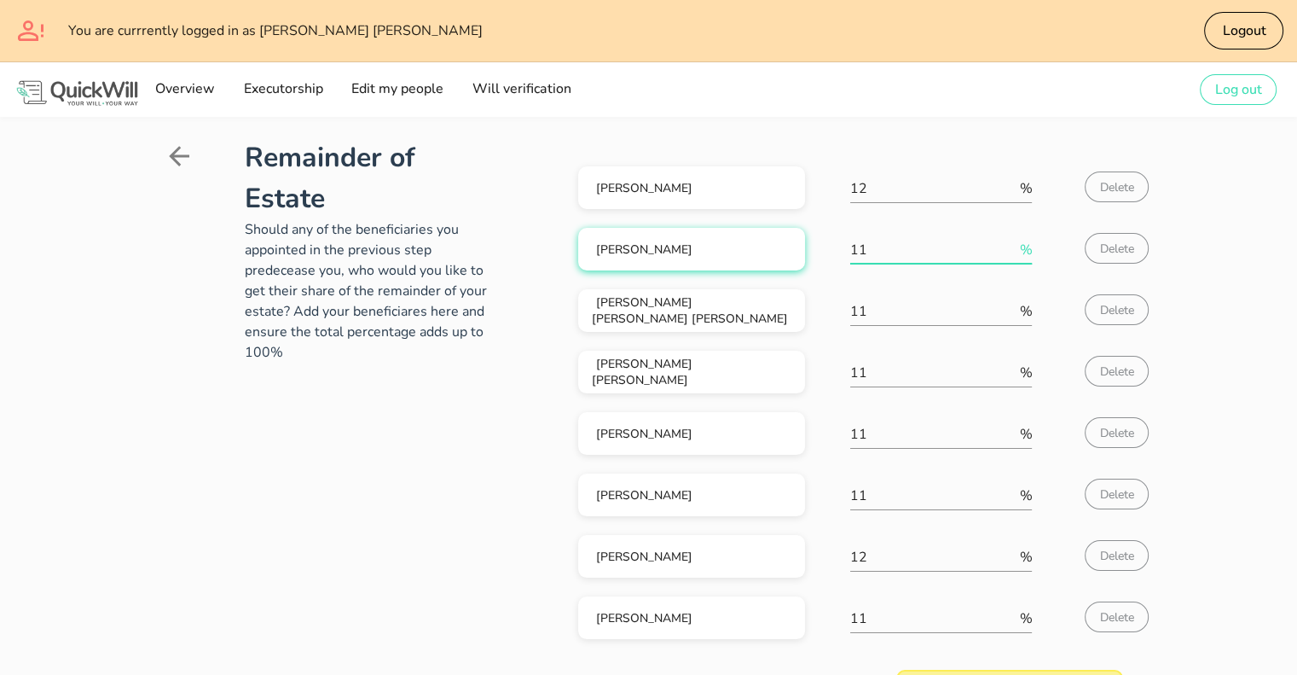
drag, startPoint x: 872, startPoint y: 243, endPoint x: 785, endPoint y: 255, distance: 88.6
click at [785, 254] on div "[PERSON_NAME] 11 % Delete" at bounding box center [850, 253] width 545 height 61
type input "12"
drag, startPoint x: 862, startPoint y: 315, endPoint x: 815, endPoint y: 316, distance: 46.9
click at [815, 316] on div "[PERSON_NAME] [PERSON_NAME] [PERSON_NAME] 11 % Delete" at bounding box center [850, 314] width 545 height 61
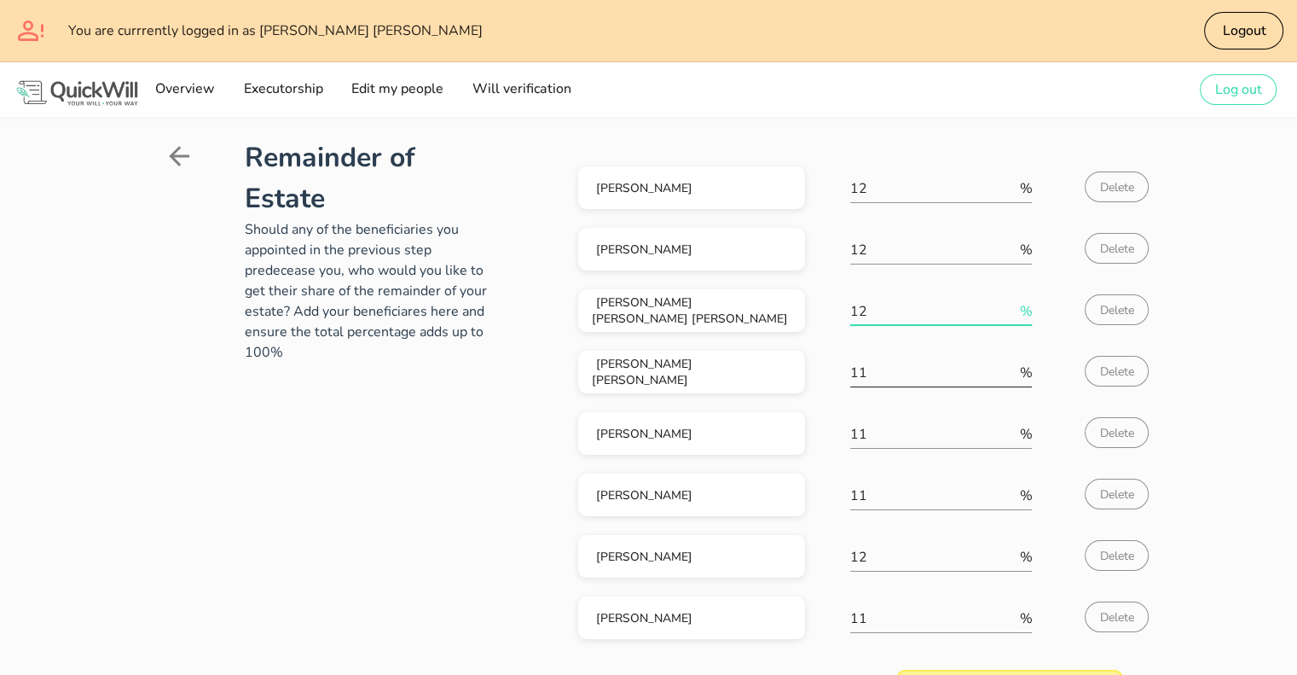
type input "12"
drag, startPoint x: 880, startPoint y: 374, endPoint x: 827, endPoint y: 377, distance: 52.9
click at [827, 377] on div "[PERSON_NAME] [PERSON_NAME] 11 % Delete" at bounding box center [850, 375] width 545 height 61
drag, startPoint x: 888, startPoint y: 183, endPoint x: 822, endPoint y: 183, distance: 65.7
click at [822, 183] on div "[PERSON_NAME] 12 % Delete" at bounding box center [850, 191] width 545 height 61
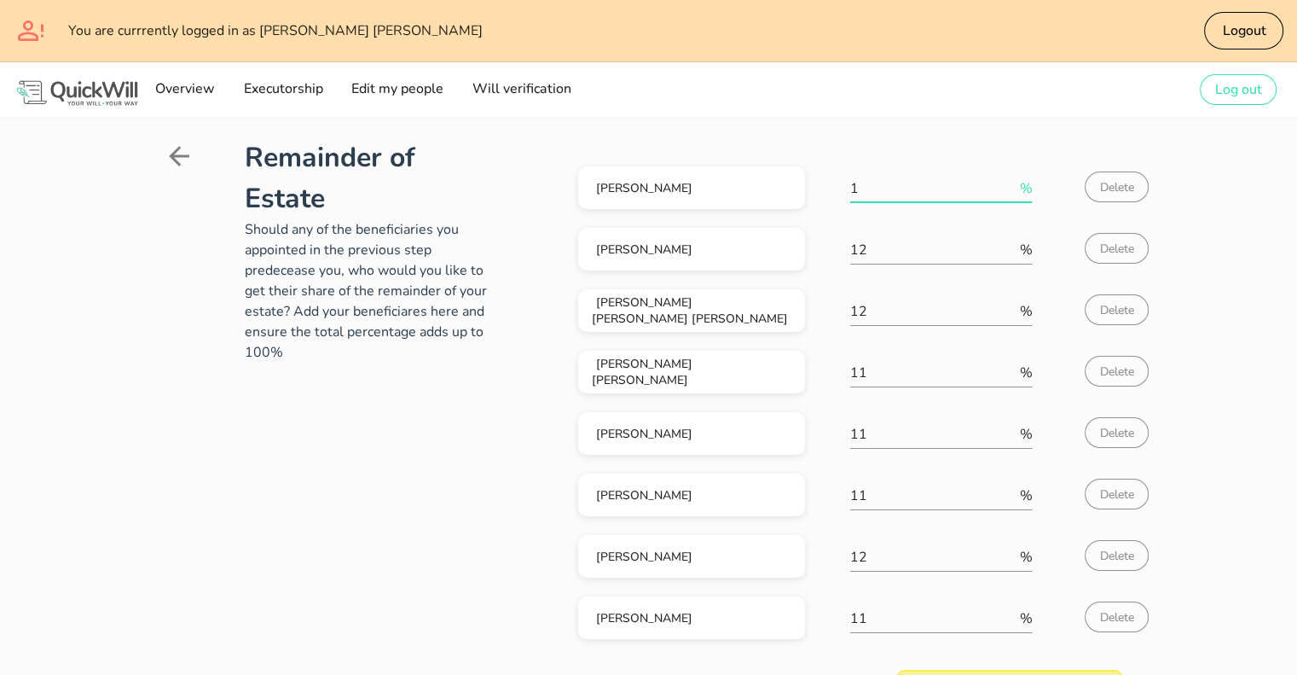
type input "12"
click at [847, 120] on div "Remainder of Estate Should any of the beneficiaries you appointed in the previo…" at bounding box center [648, 514] width 1011 height 794
drag, startPoint x: 886, startPoint y: 194, endPoint x: 835, endPoint y: 193, distance: 51.2
click at [835, 193] on div "[PERSON_NAME] 12.5 % The percentage field must be an integer Delete" at bounding box center [850, 191] width 545 height 61
type input "12"
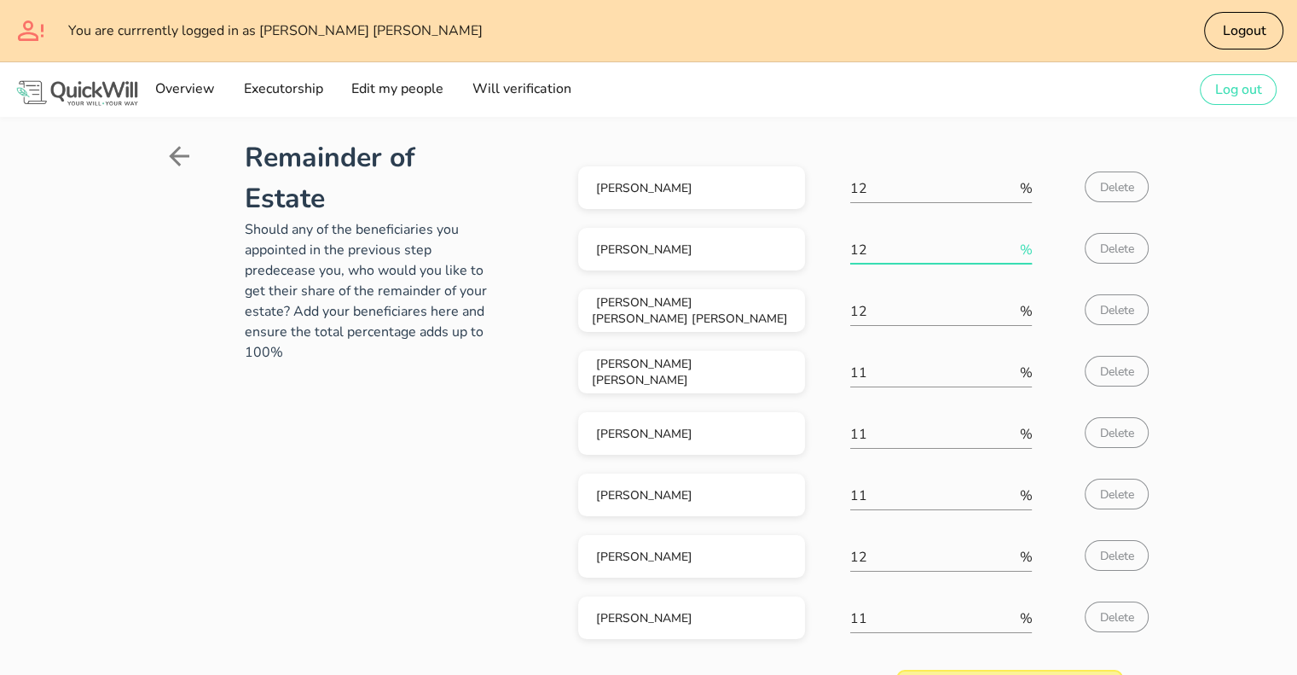
drag, startPoint x: 887, startPoint y: 249, endPoint x: 825, endPoint y: 246, distance: 62.3
click at [825, 246] on div "[PERSON_NAME] 12 % Delete" at bounding box center [850, 253] width 545 height 61
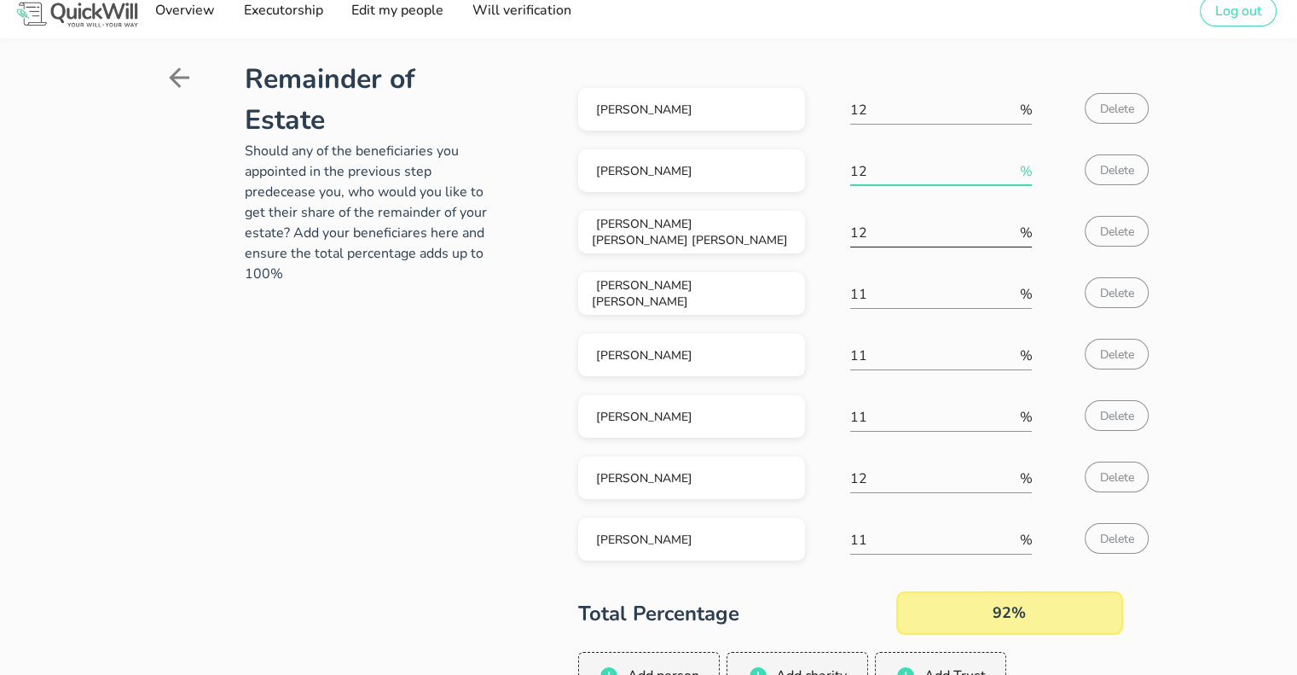
scroll to position [85, 0]
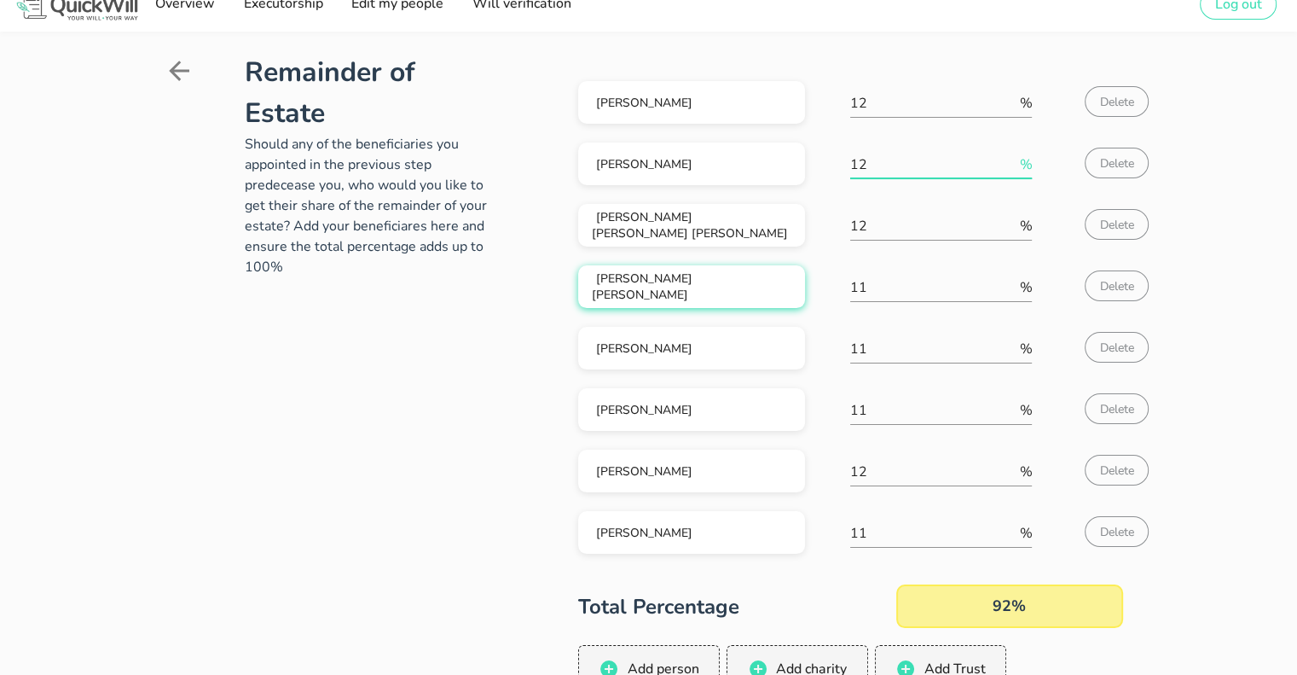
drag, startPoint x: 866, startPoint y: 286, endPoint x: 797, endPoint y: 283, distance: 68.3
click at [797, 283] on div "[PERSON_NAME] [PERSON_NAME] 11 % Delete" at bounding box center [850, 290] width 545 height 61
type input "12"
drag, startPoint x: 882, startPoint y: 339, endPoint x: 816, endPoint y: 341, distance: 65.7
click at [816, 341] on div "[PERSON_NAME] 11 % Delete" at bounding box center [850, 352] width 545 height 61
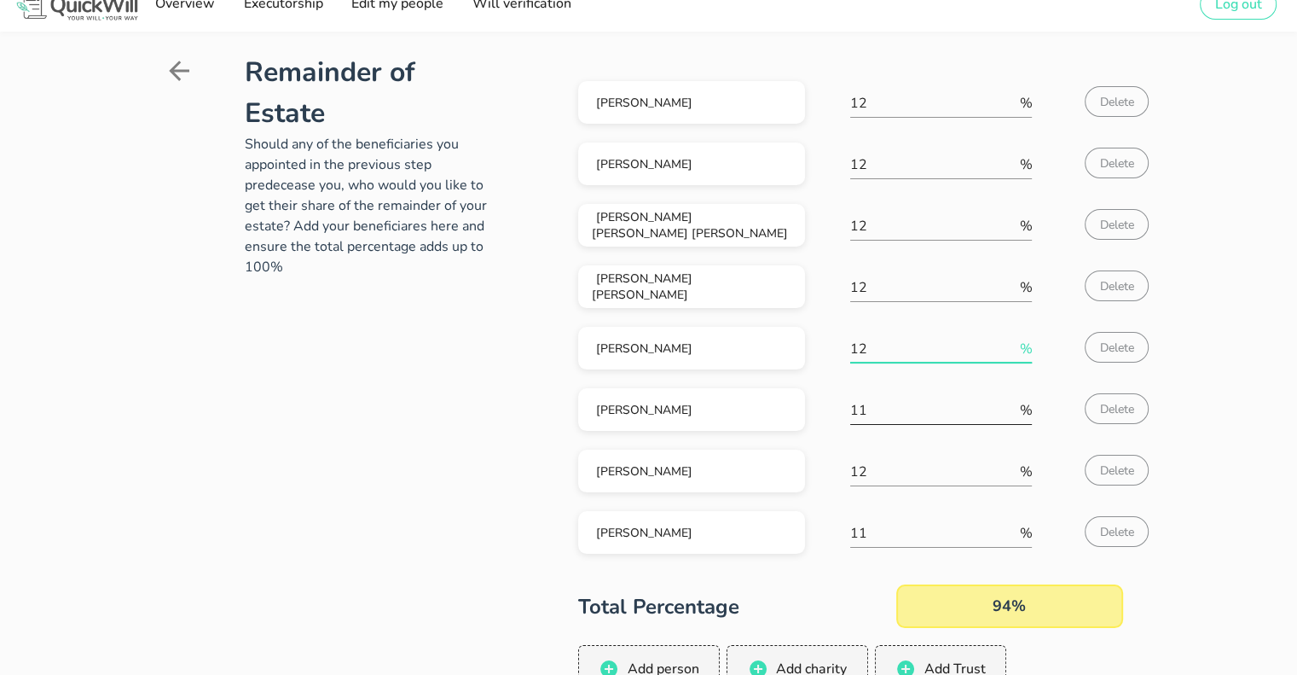
type input "12"
drag, startPoint x: 894, startPoint y: 398, endPoint x: 820, endPoint y: 399, distance: 73.3
click at [820, 399] on div "[PERSON_NAME] 11 % Delete" at bounding box center [850, 413] width 545 height 61
type input "12"
drag, startPoint x: 882, startPoint y: 525, endPoint x: 822, endPoint y: 535, distance: 60.4
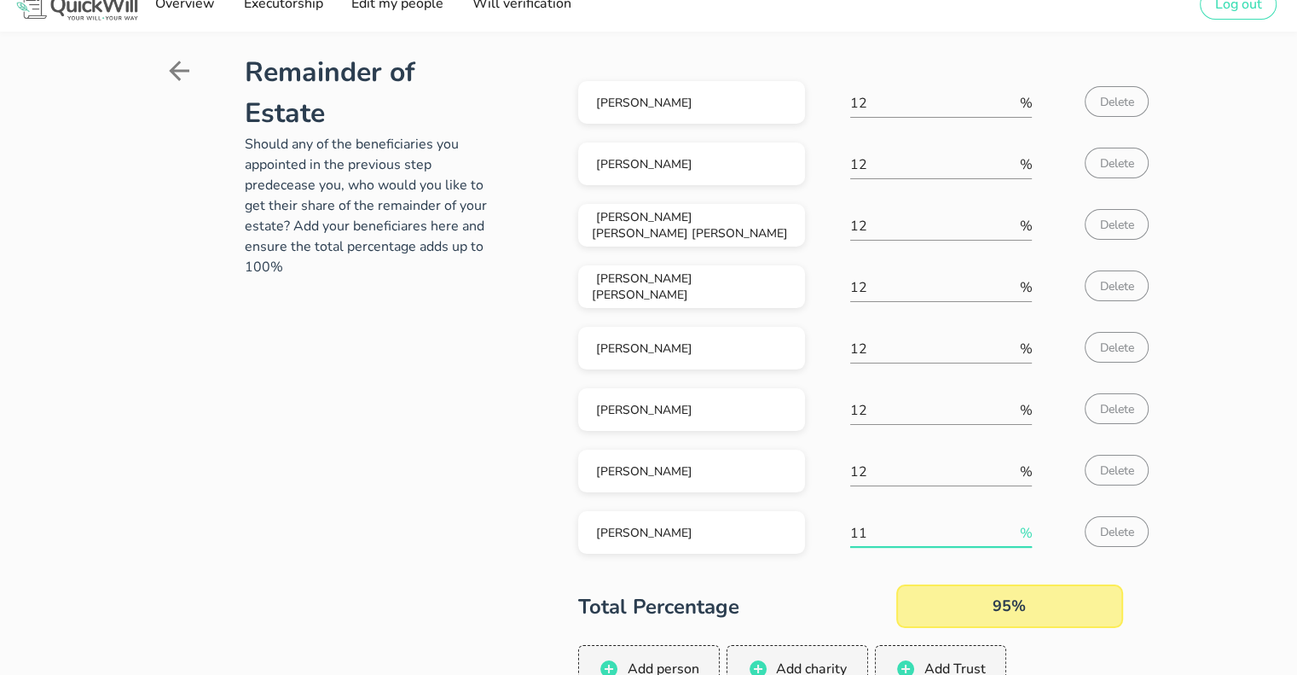
click at [822, 535] on div "[PERSON_NAME] 11 % Delete" at bounding box center [850, 536] width 545 height 61
type input "12"
click at [843, 589] on div "Total Percentage 96%" at bounding box center [850, 605] width 545 height 43
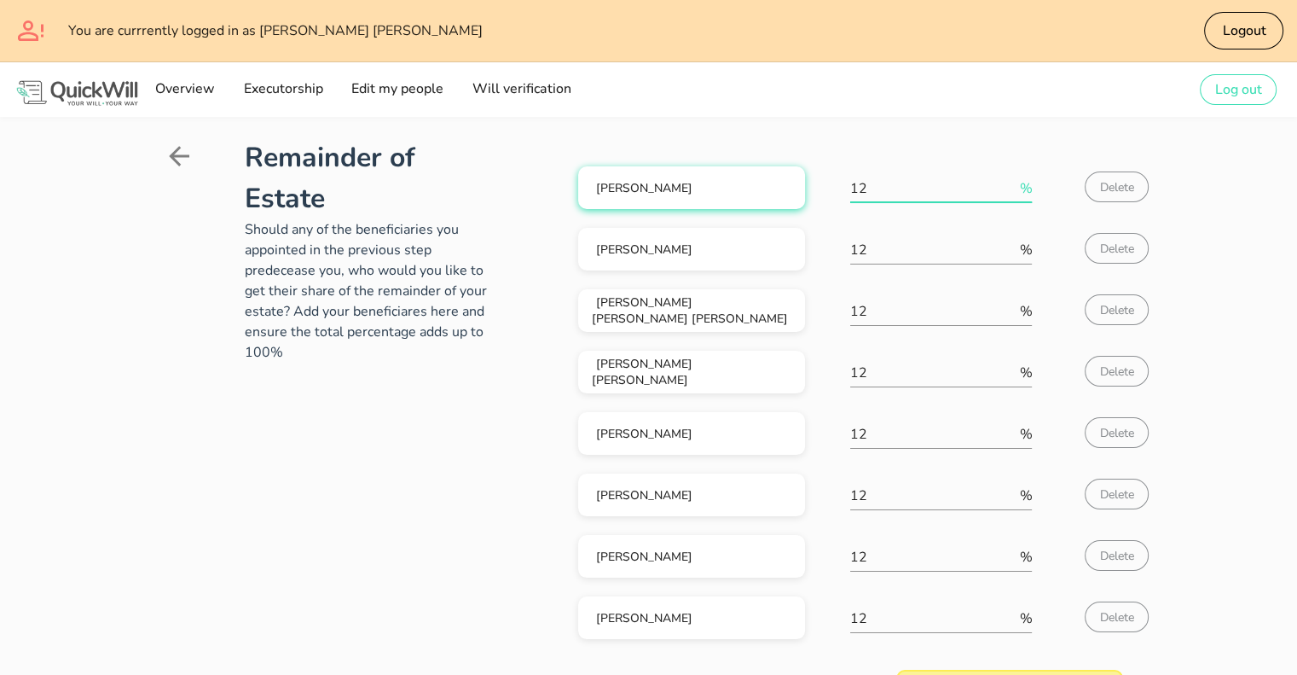
scroll to position [0, 0]
drag, startPoint x: 906, startPoint y: 194, endPoint x: 768, endPoint y: 188, distance: 137.5
click at [771, 189] on div "[PERSON_NAME] 12 % Delete" at bounding box center [850, 191] width 545 height 61
click at [1044, 129] on div "Remainder of Estate Should any of the beneficiaries you appointed in the previo…" at bounding box center [649, 514] width 990 height 774
drag, startPoint x: 831, startPoint y: 187, endPoint x: 799, endPoint y: 186, distance: 32.4
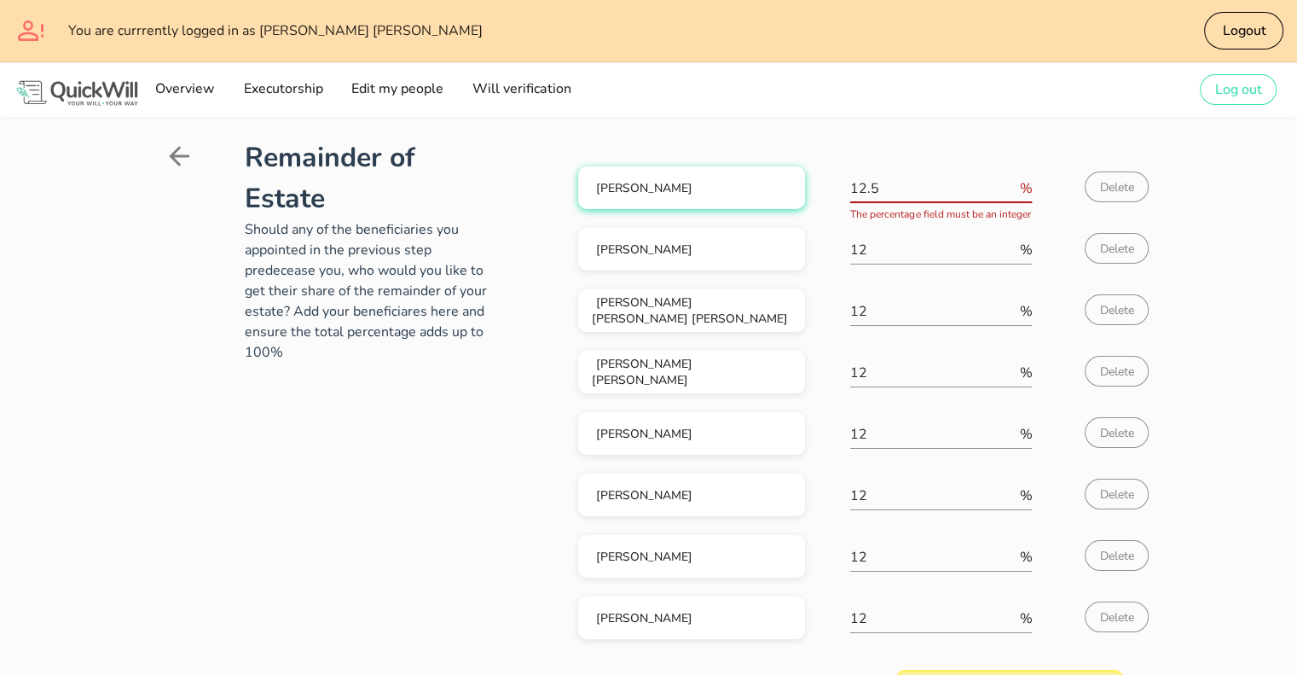
click at [799, 186] on div "[PERSON_NAME] 12.5 % The percentage field must be an integer Delete" at bounding box center [850, 191] width 545 height 61
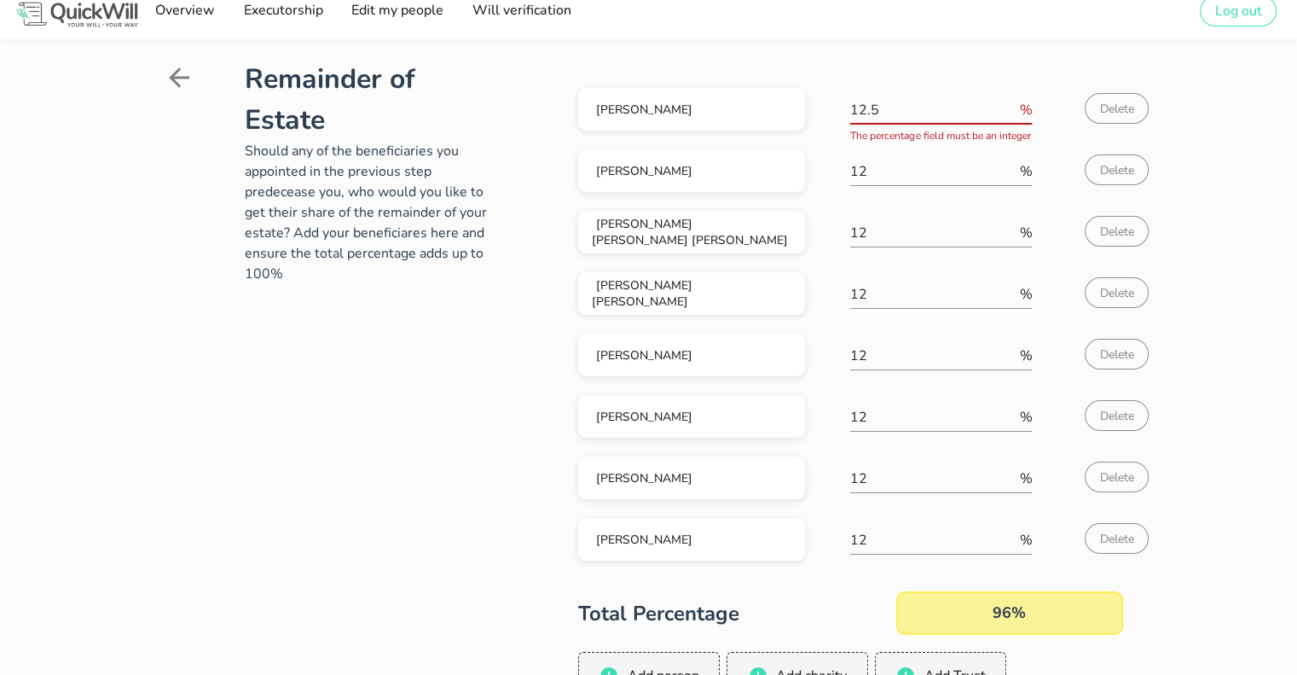
scroll to position [85, 0]
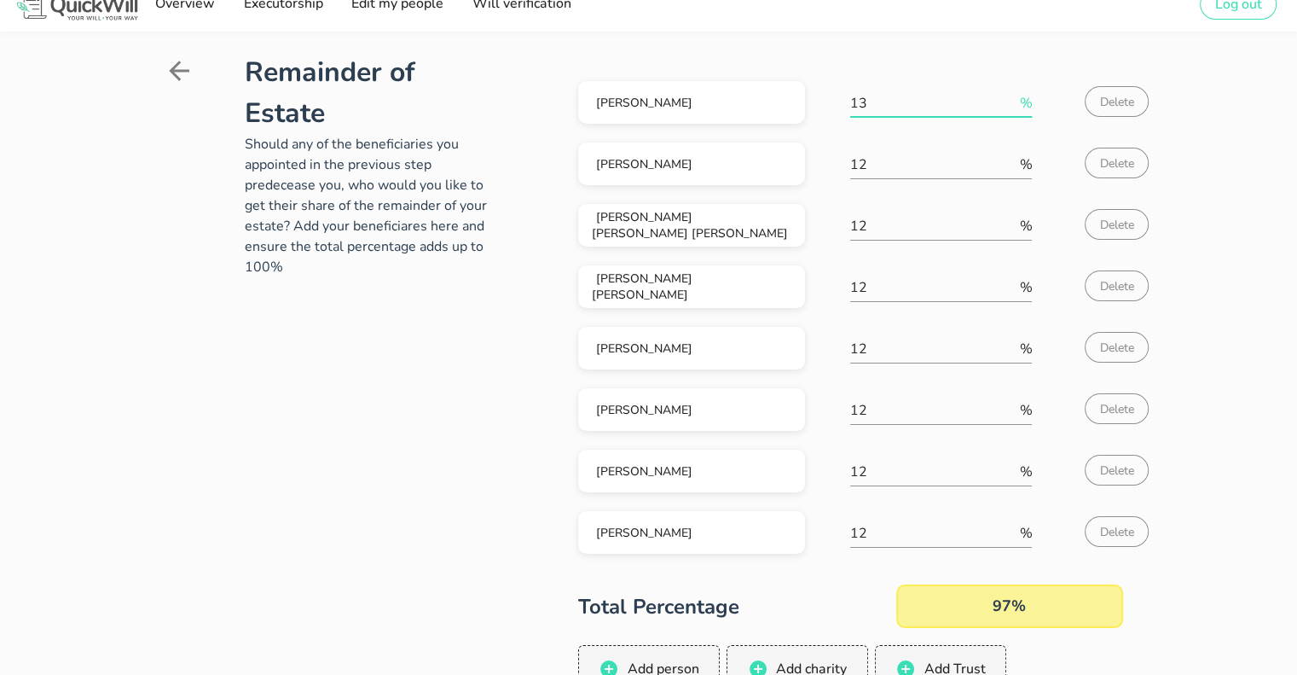
type input "13"
drag, startPoint x: 843, startPoint y: 165, endPoint x: 815, endPoint y: 164, distance: 28.2
click at [815, 164] on div "[PERSON_NAME] 12 % Delete" at bounding box center [850, 167] width 545 height 61
type input "13"
drag, startPoint x: 881, startPoint y: 228, endPoint x: 822, endPoint y: 234, distance: 59.1
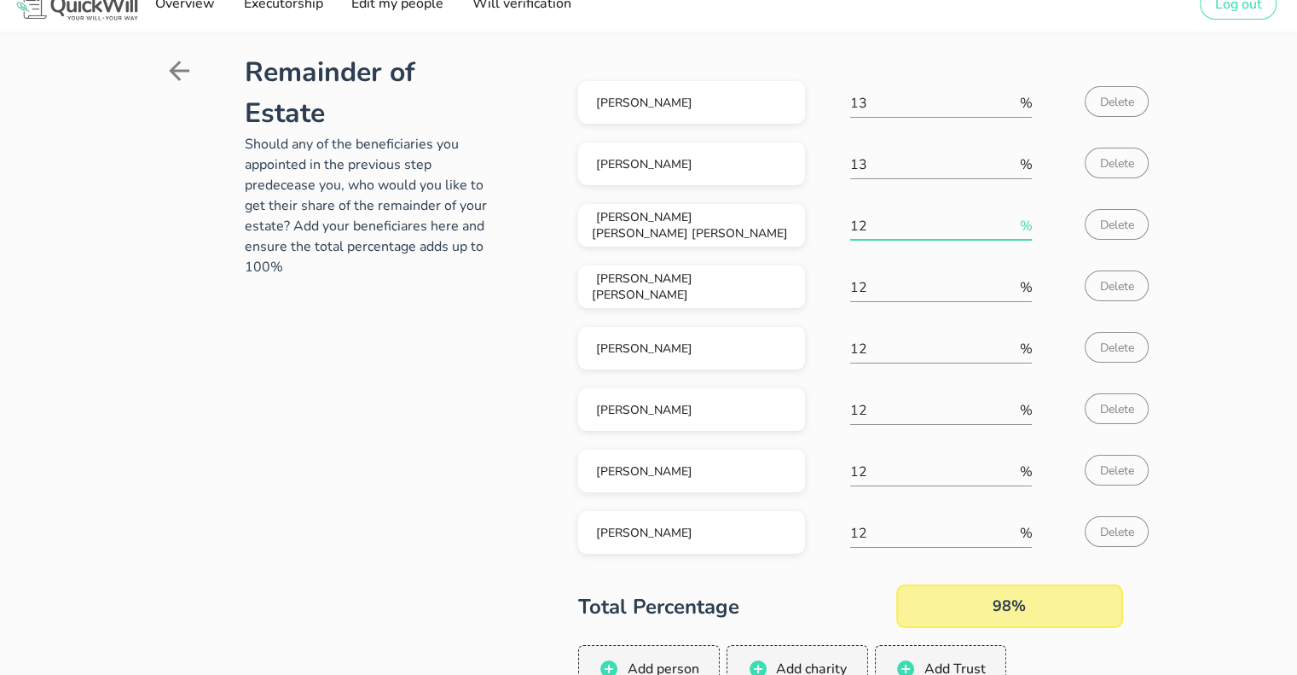
click at [822, 234] on div "[PERSON_NAME] [PERSON_NAME] [PERSON_NAME] 12 % Delete" at bounding box center [850, 229] width 545 height 61
type input "1"
drag, startPoint x: 816, startPoint y: 346, endPoint x: 802, endPoint y: 346, distance: 14.5
click at [802, 346] on div "[PERSON_NAME] 12 % Delete" at bounding box center [850, 352] width 545 height 61
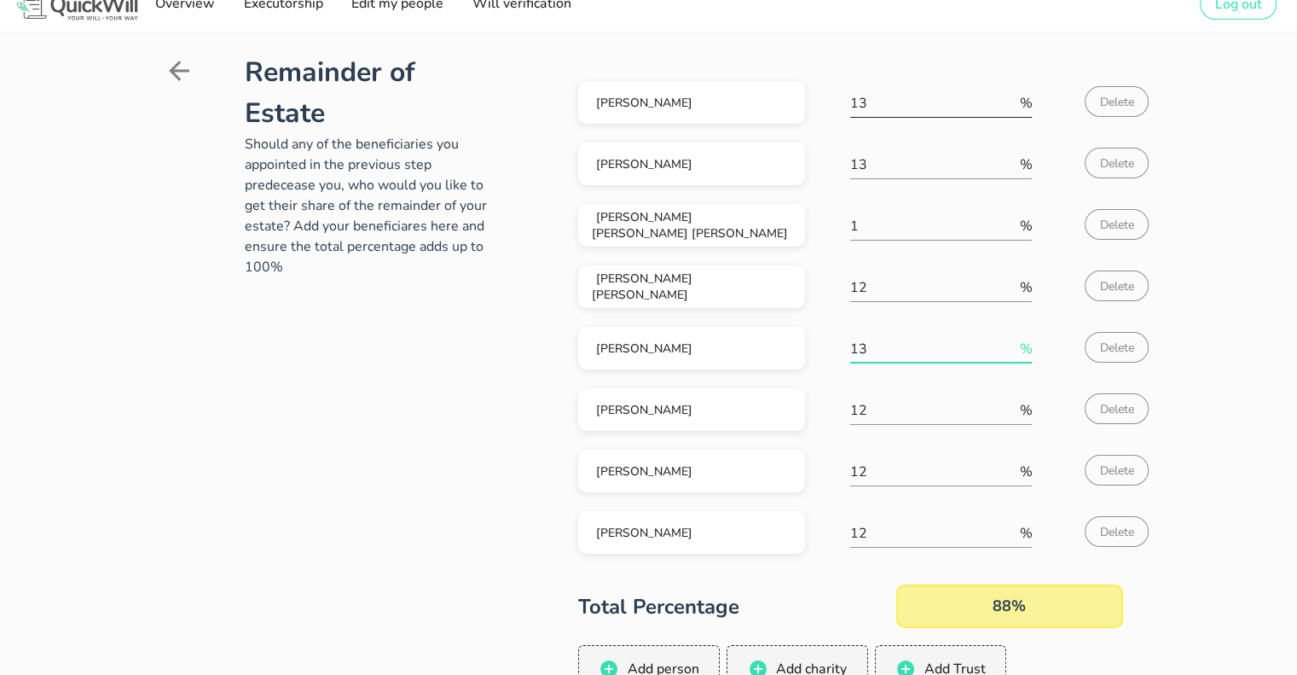
type input "13"
drag, startPoint x: 879, startPoint y: 112, endPoint x: 826, endPoint y: 106, distance: 53.2
click at [826, 106] on div "[PERSON_NAME] 13 % Delete" at bounding box center [850, 106] width 545 height 61
type input "12"
drag, startPoint x: 880, startPoint y: 161, endPoint x: 814, endPoint y: 161, distance: 66.5
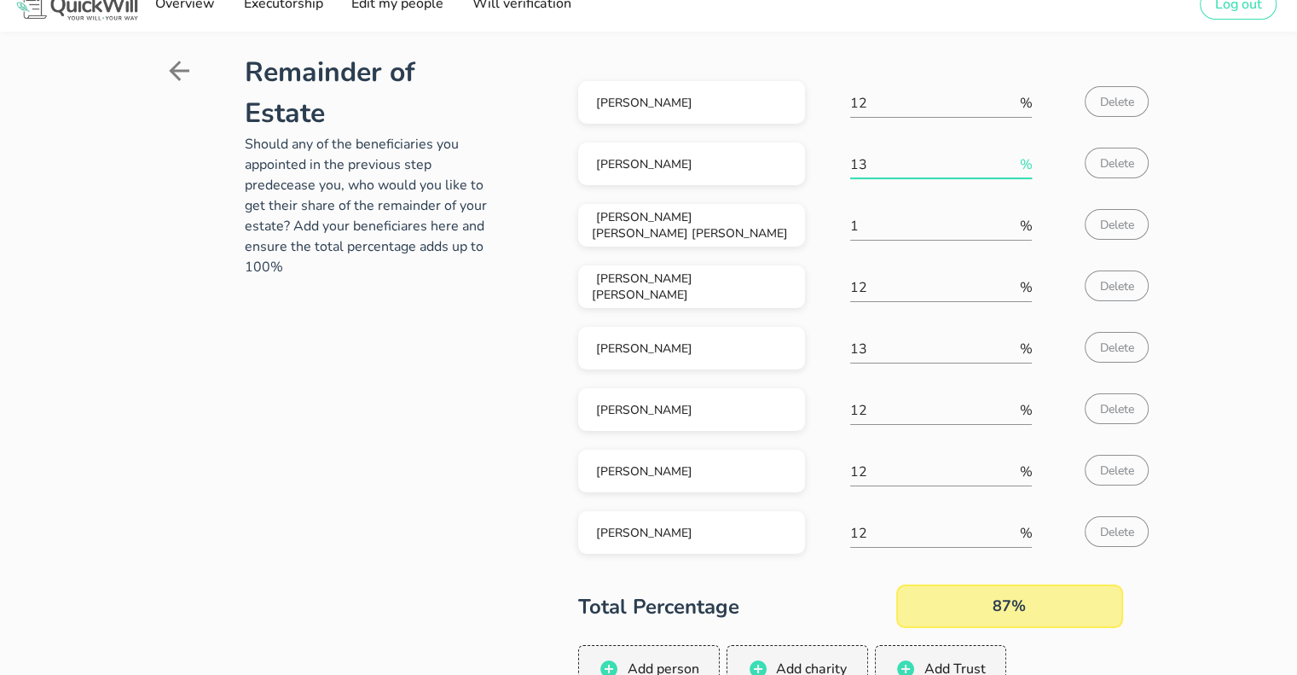
click at [814, 161] on div "[PERSON_NAME] 13 % Delete" at bounding box center [850, 167] width 545 height 61
type input "12"
drag, startPoint x: 877, startPoint y: 229, endPoint x: 826, endPoint y: 229, distance: 51.2
click at [826, 229] on div "[PERSON_NAME] [PERSON_NAME] [PERSON_NAME] 1 % Delete" at bounding box center [850, 229] width 545 height 61
type input "12"
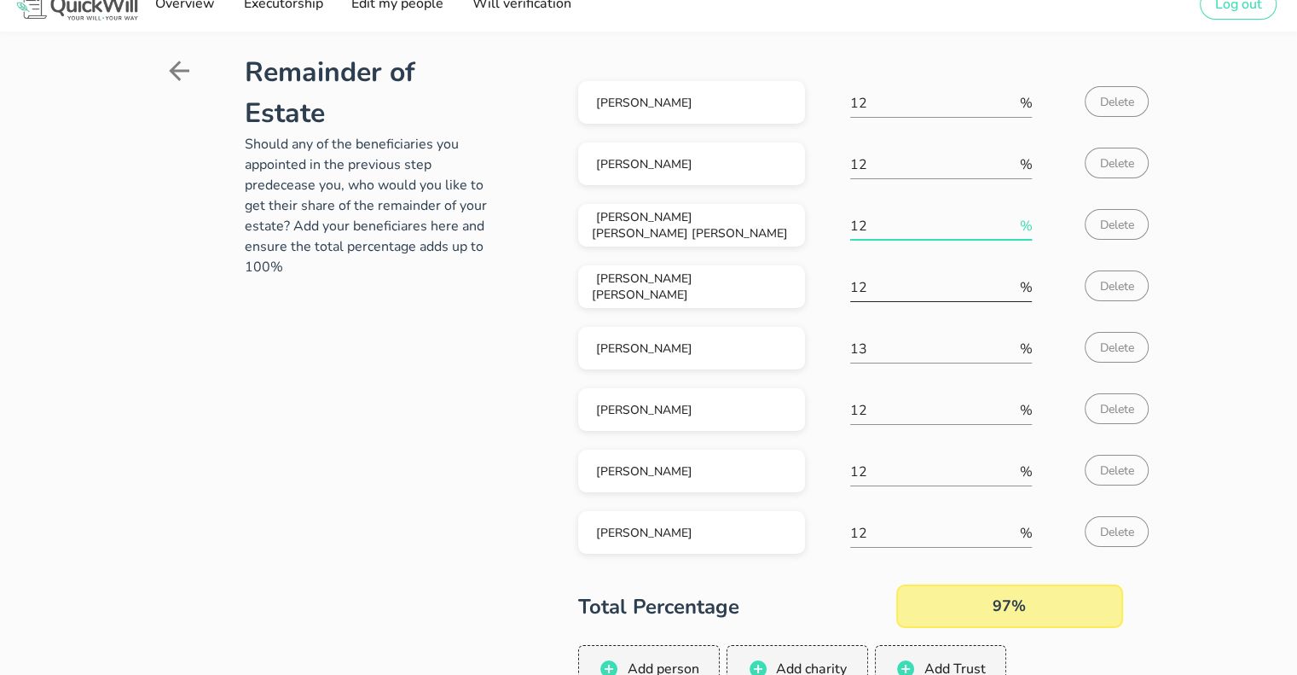
click at [888, 294] on input "12" at bounding box center [932, 287] width 165 height 27
click at [881, 348] on input "13" at bounding box center [932, 348] width 165 height 27
drag, startPoint x: 878, startPoint y: 414, endPoint x: 830, endPoint y: 411, distance: 48.7
click at [830, 411] on div "[PERSON_NAME] 12 % Delete" at bounding box center [850, 413] width 545 height 61
type input "13"
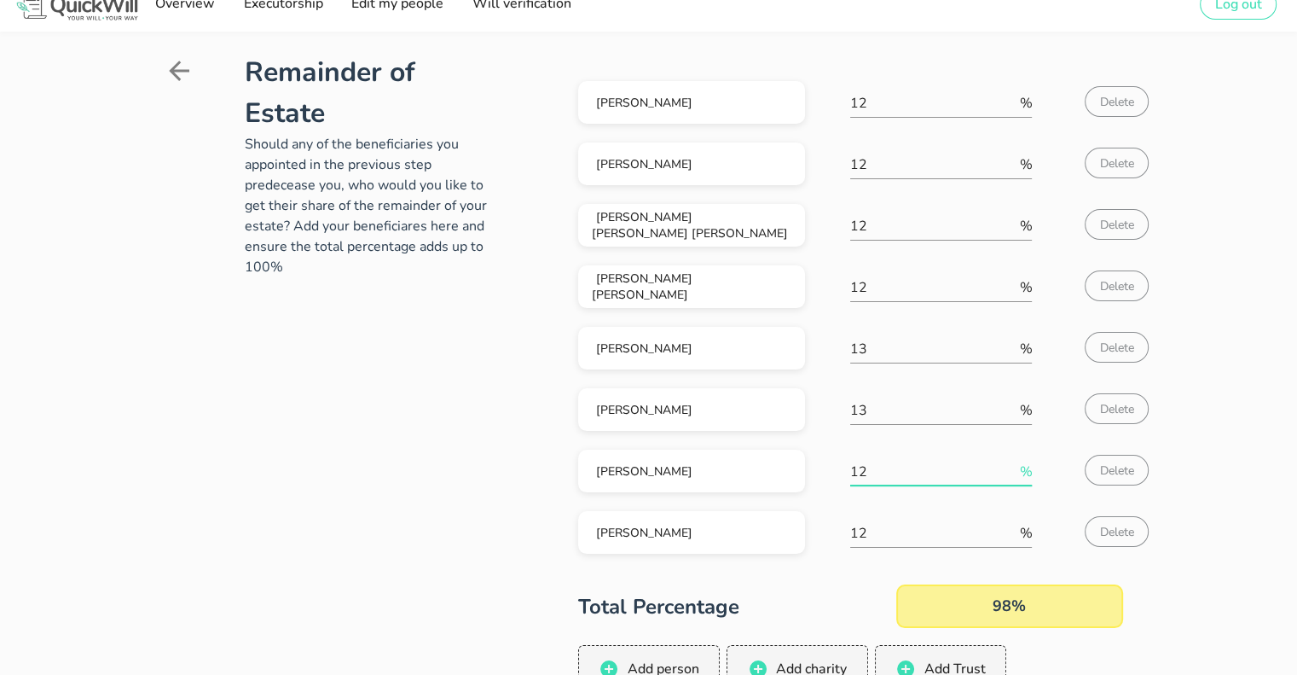
drag, startPoint x: 883, startPoint y: 473, endPoint x: 823, endPoint y: 470, distance: 59.8
click at [823, 470] on div "[PERSON_NAME] 12 % Delete" at bounding box center [850, 474] width 545 height 61
type input "13"
click at [1262, 432] on div "Remainder of Estate Should any of the beneficiaries you appointed in the previo…" at bounding box center [648, 429] width 1297 height 794
click at [910, 533] on input "12" at bounding box center [932, 532] width 165 height 27
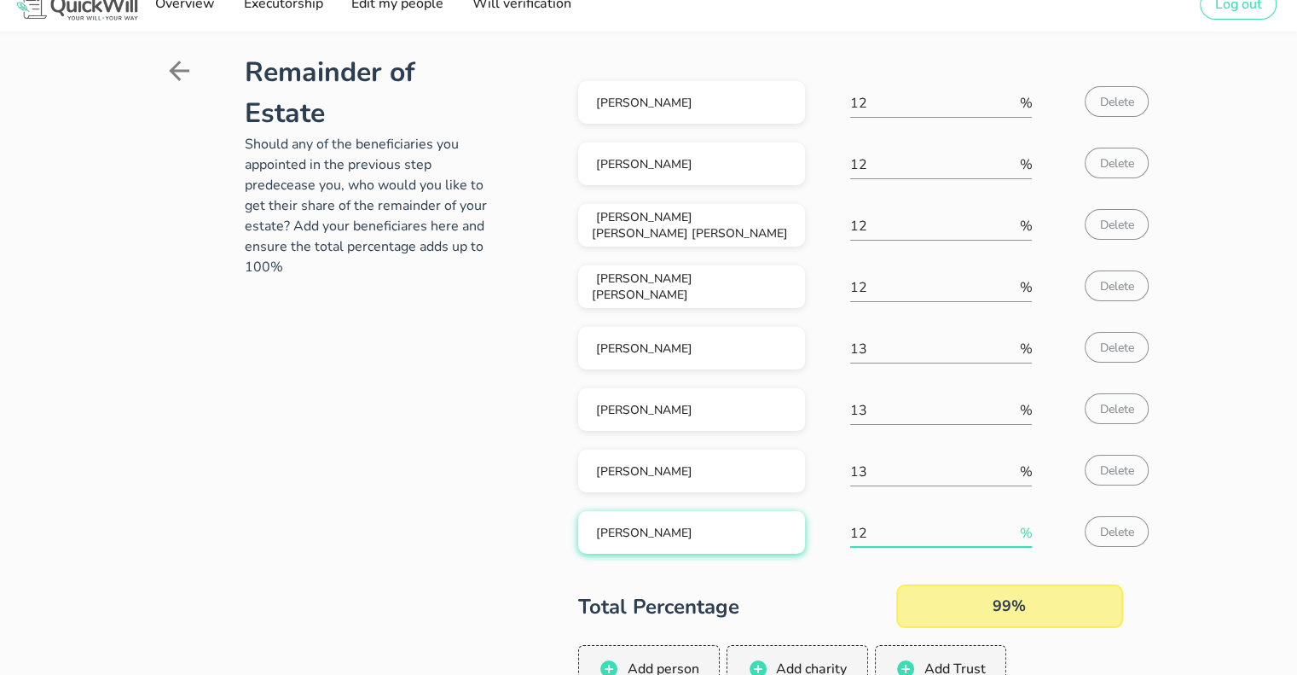
drag, startPoint x: 867, startPoint y: 538, endPoint x: 803, endPoint y: 537, distance: 64.0
click at [803, 537] on div "[PERSON_NAME] 12 % Delete" at bounding box center [850, 536] width 545 height 61
type input "13"
click at [1176, 490] on div "Remainder of Estate Should any of the beneficiaries you appointed in the previo…" at bounding box center [648, 429] width 1297 height 794
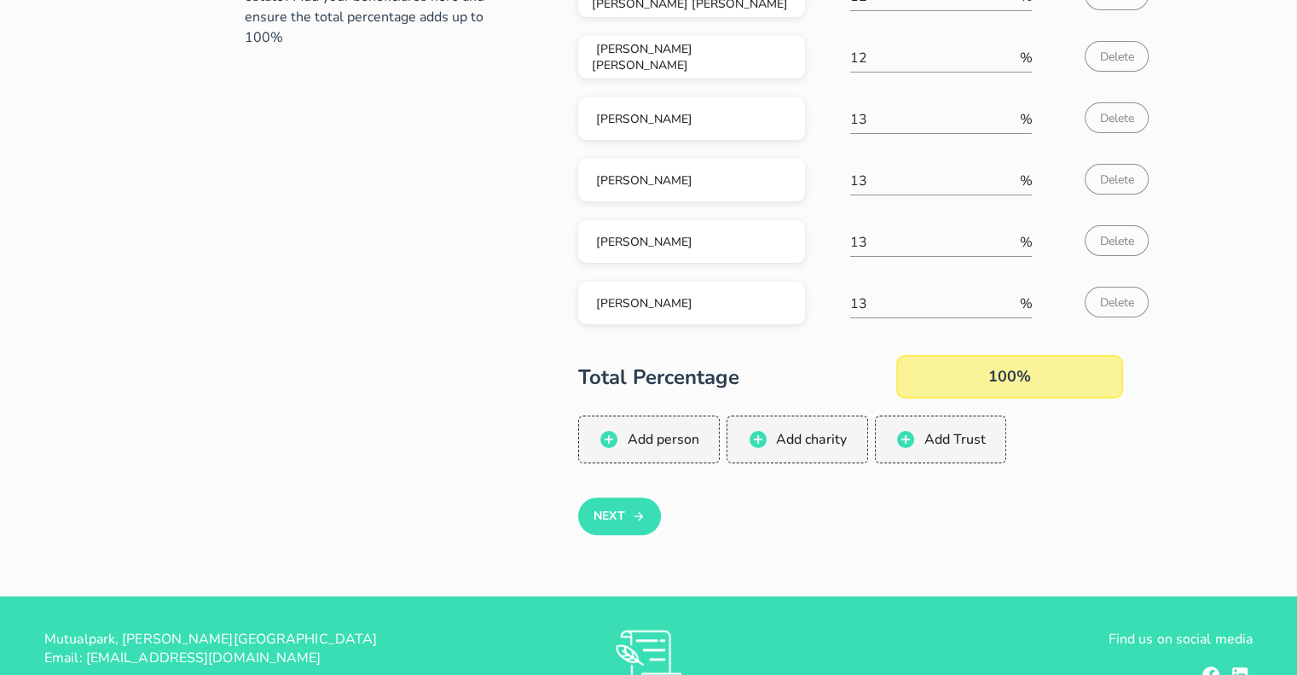
scroll to position [431, 0]
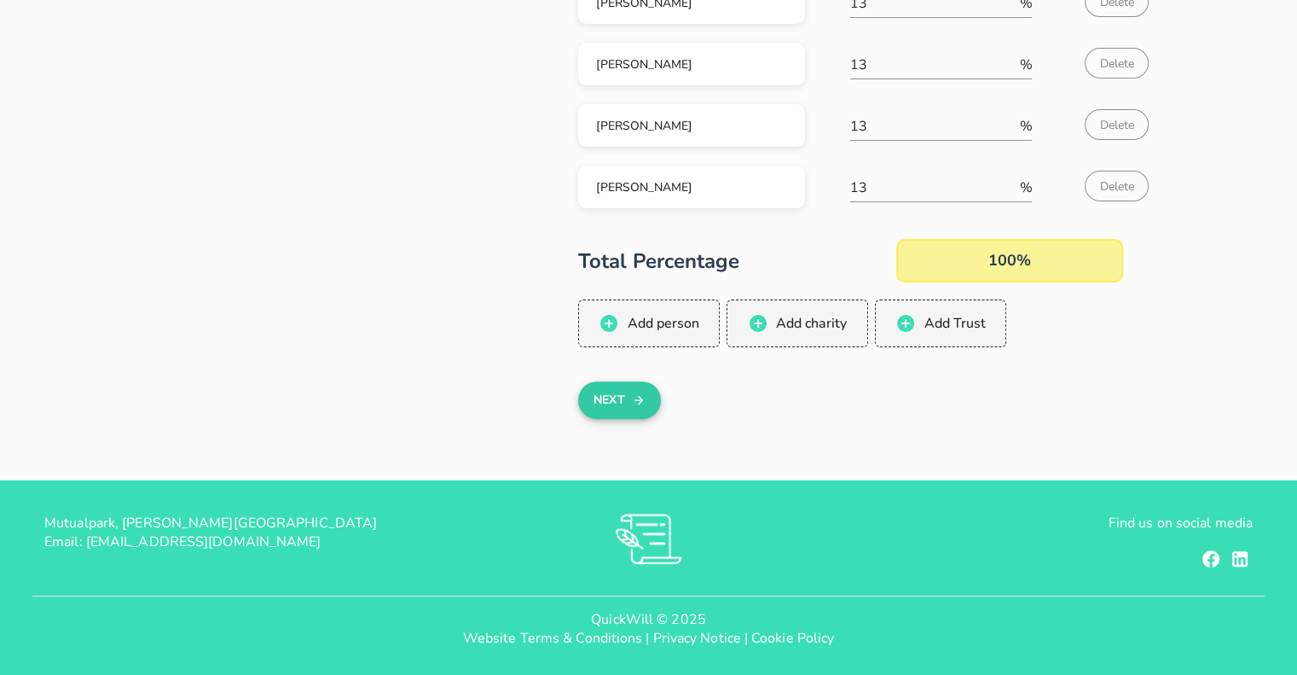
click at [601, 398] on button "Next" at bounding box center [619, 400] width 83 height 38
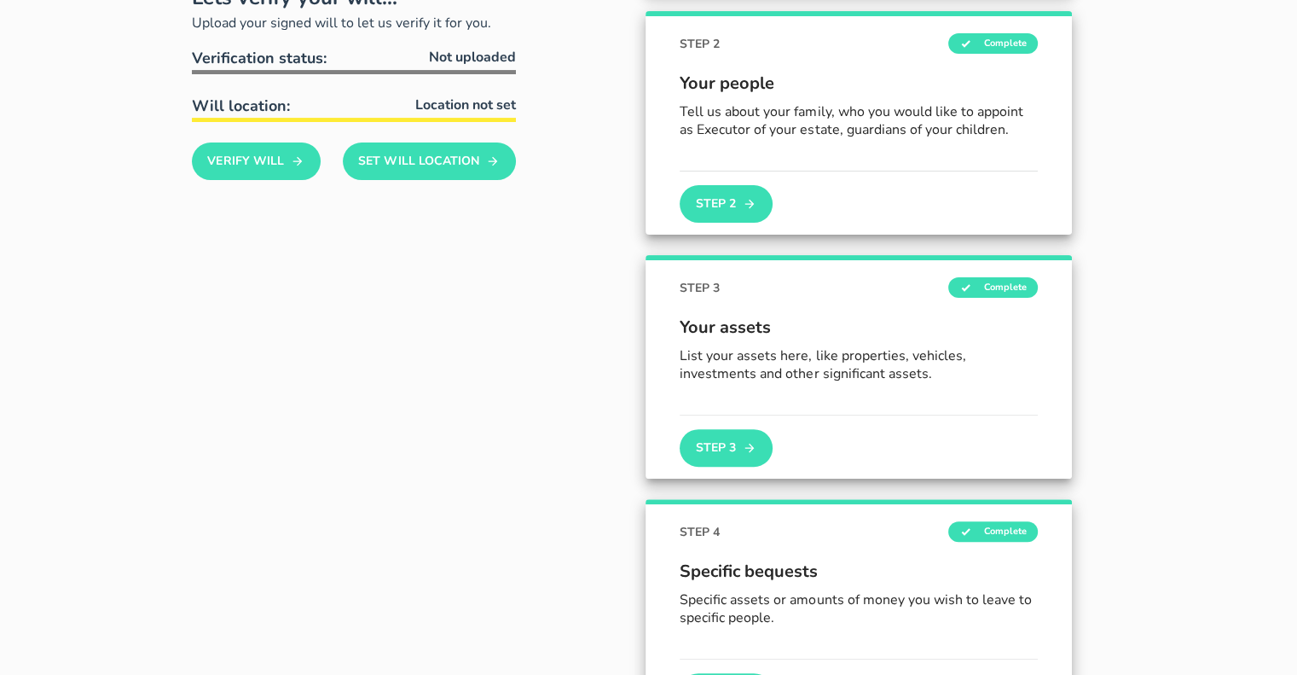
scroll to position [297, 0]
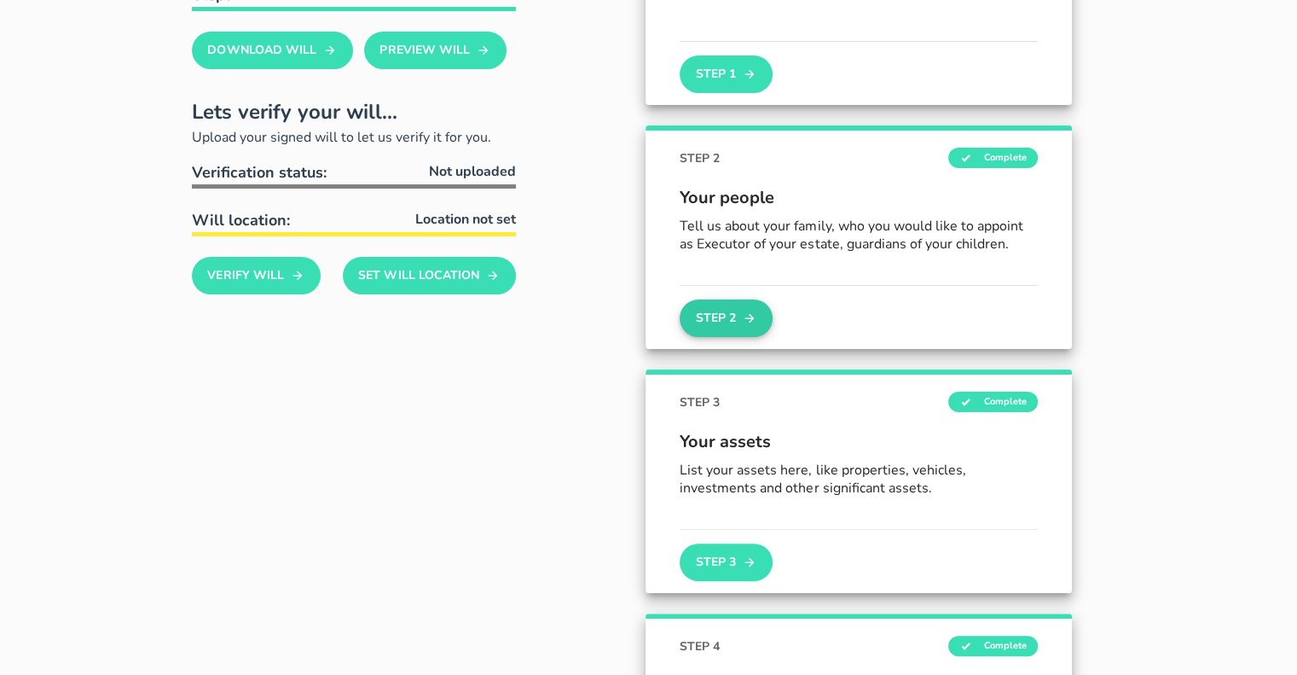
click at [718, 316] on button "Step 2" at bounding box center [726, 318] width 92 height 38
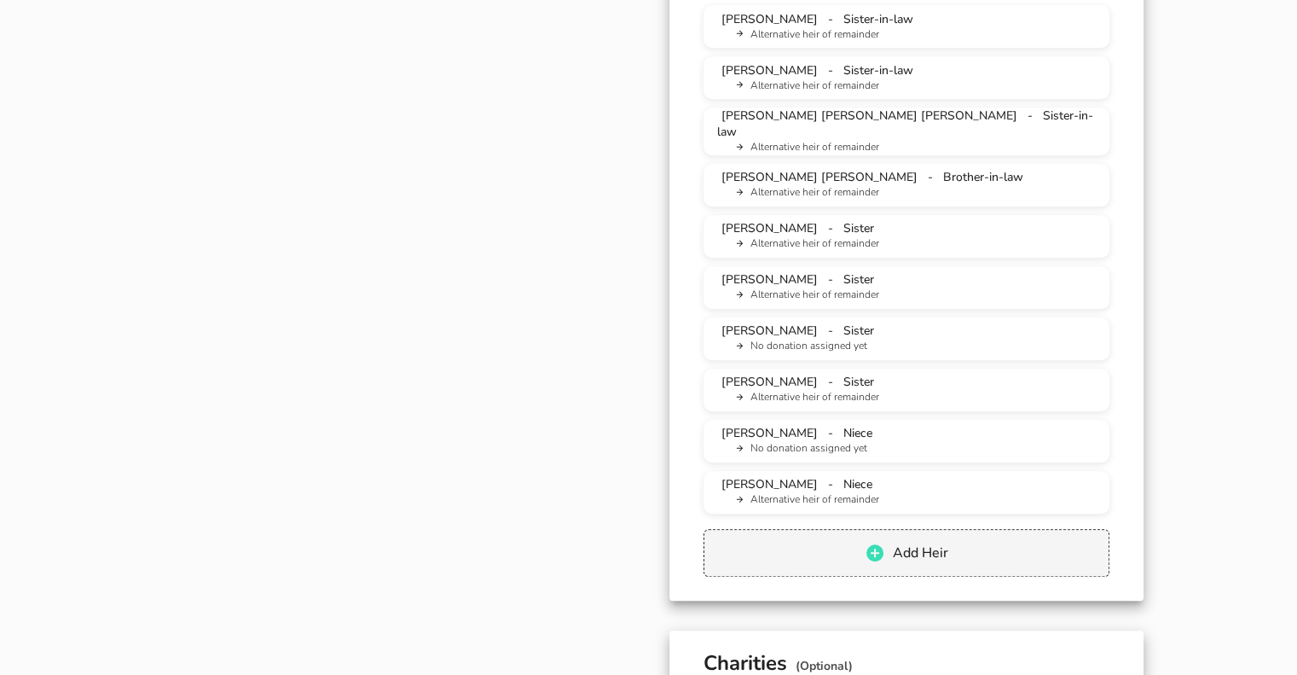
scroll to position [1365, 0]
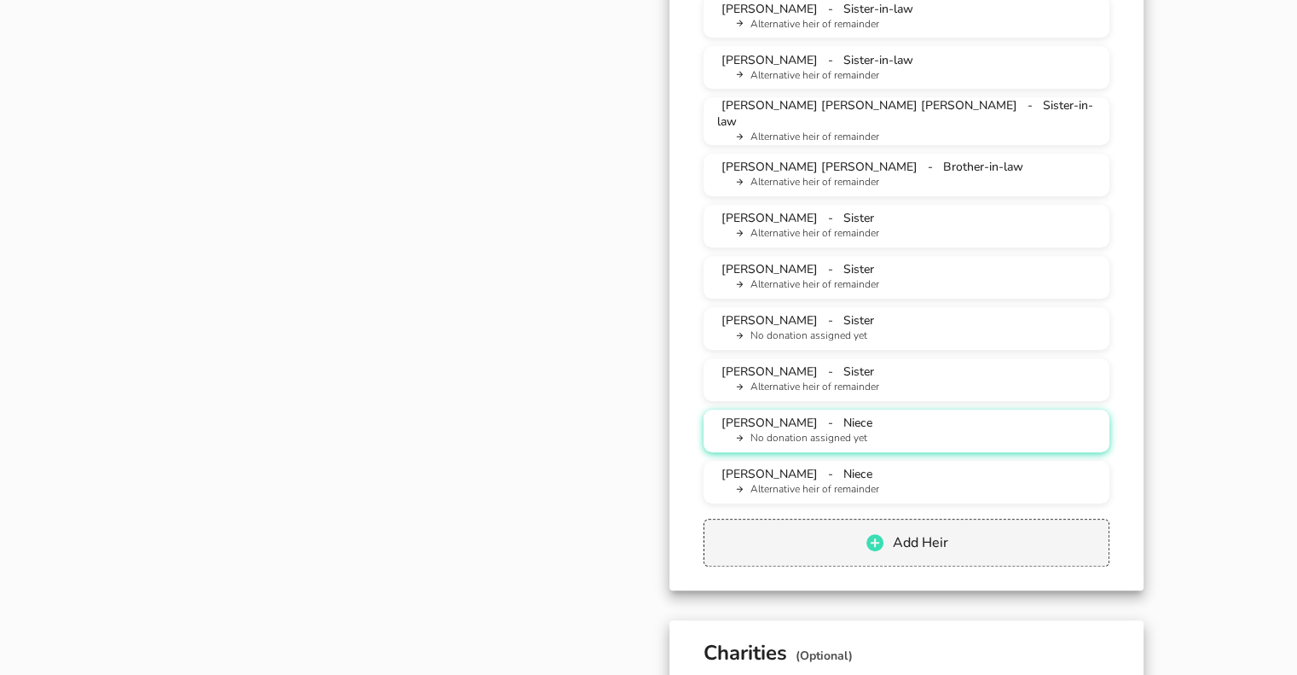
click at [758, 431] on li "No donation assigned yet" at bounding box center [913, 438] width 365 height 15
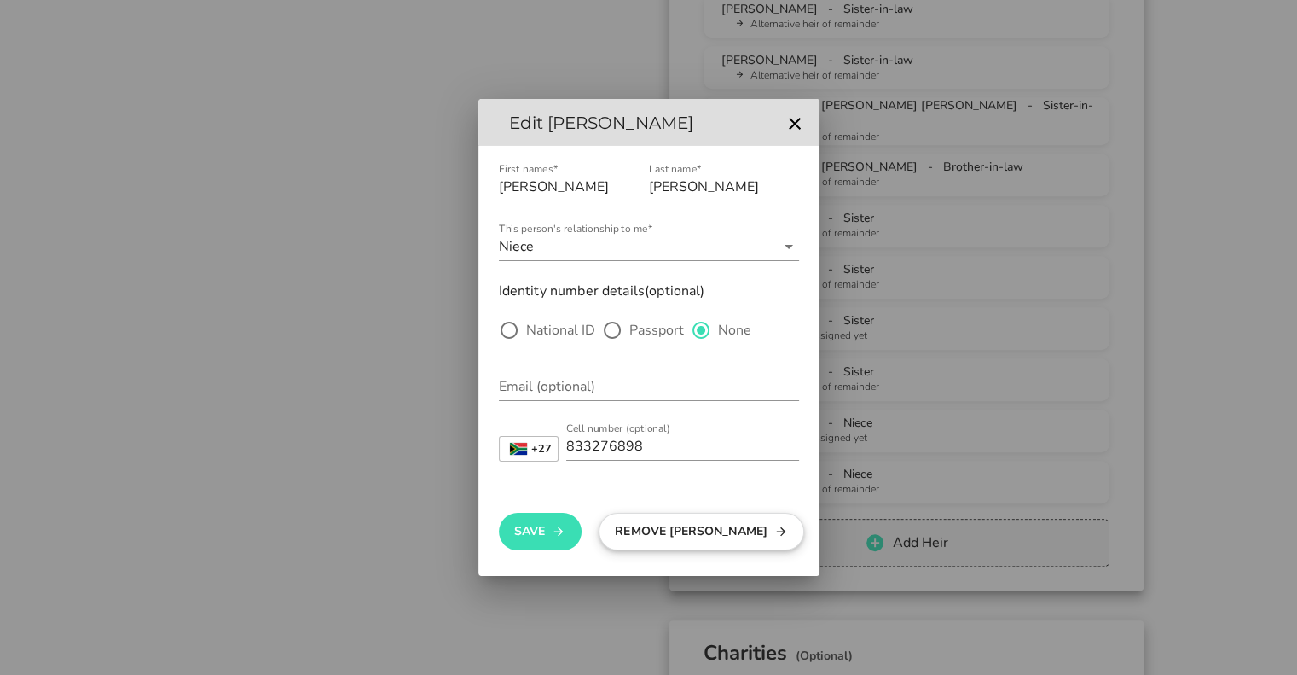
click at [661, 536] on button "Remove [PERSON_NAME]" at bounding box center [702, 532] width 206 height 38
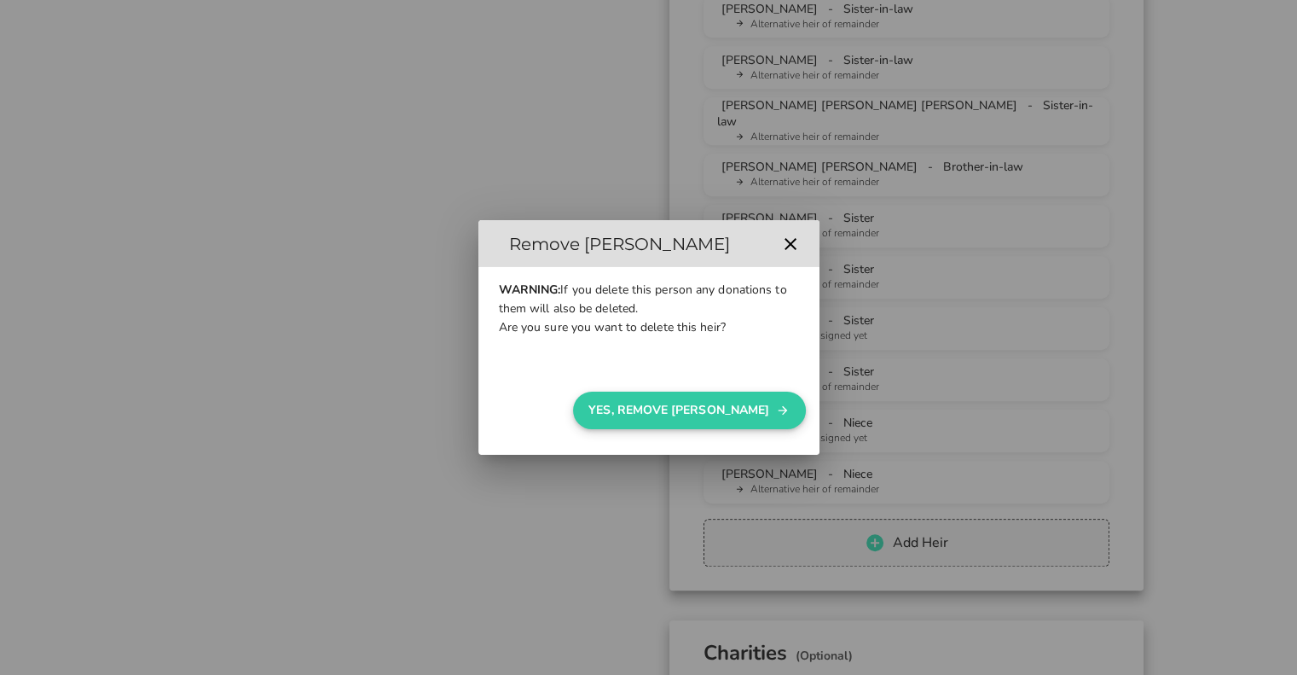
click at [691, 415] on button "Yes, Remove [PERSON_NAME]" at bounding box center [689, 410] width 233 height 38
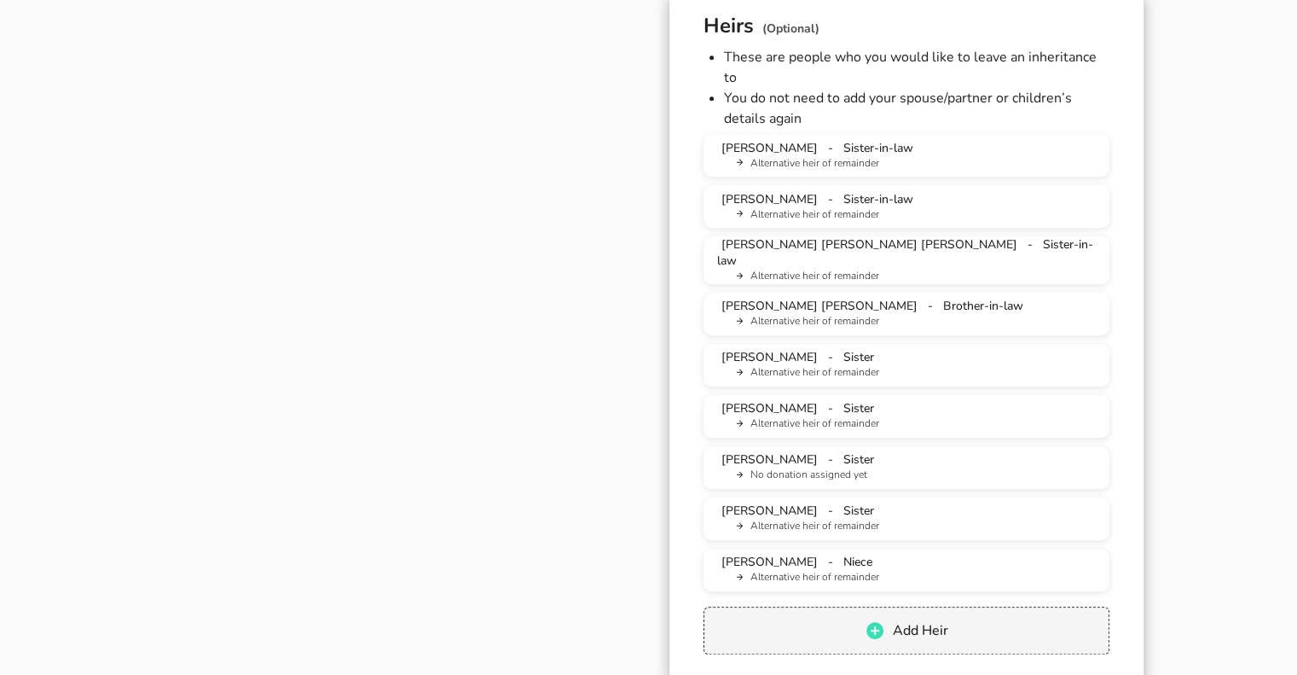
scroll to position [1194, 0]
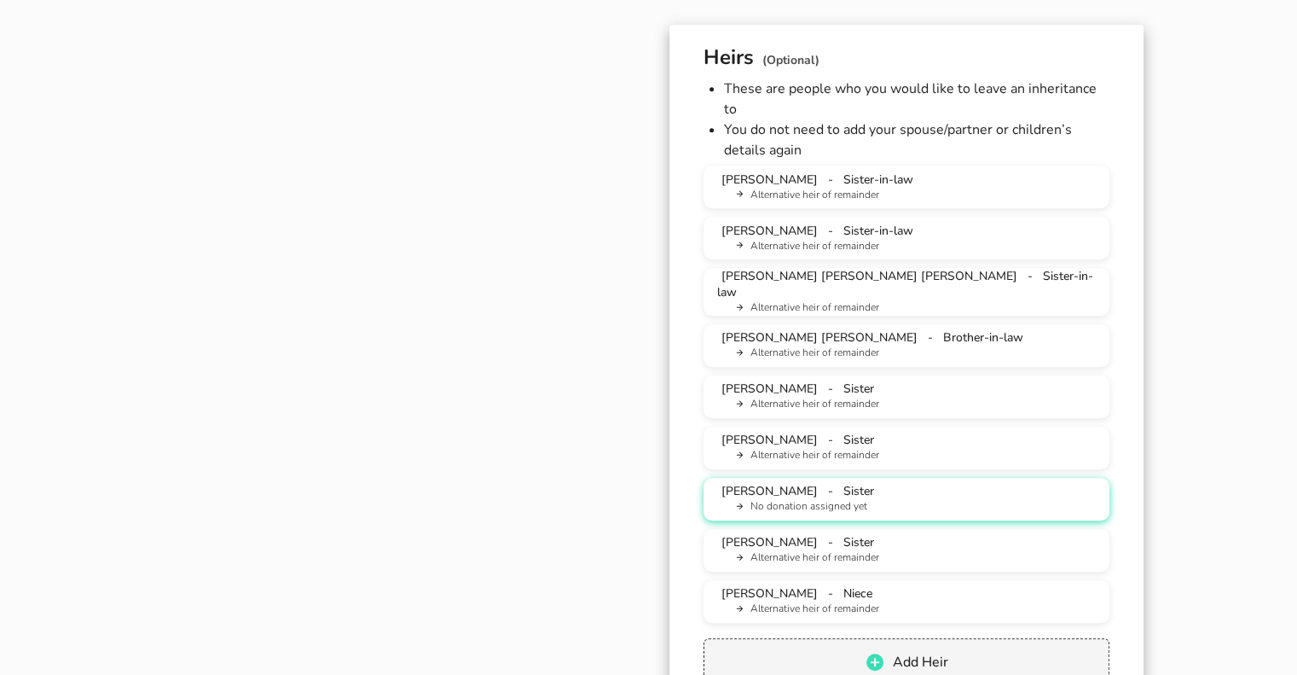
click at [797, 499] on li "No donation assigned yet" at bounding box center [913, 506] width 365 height 15
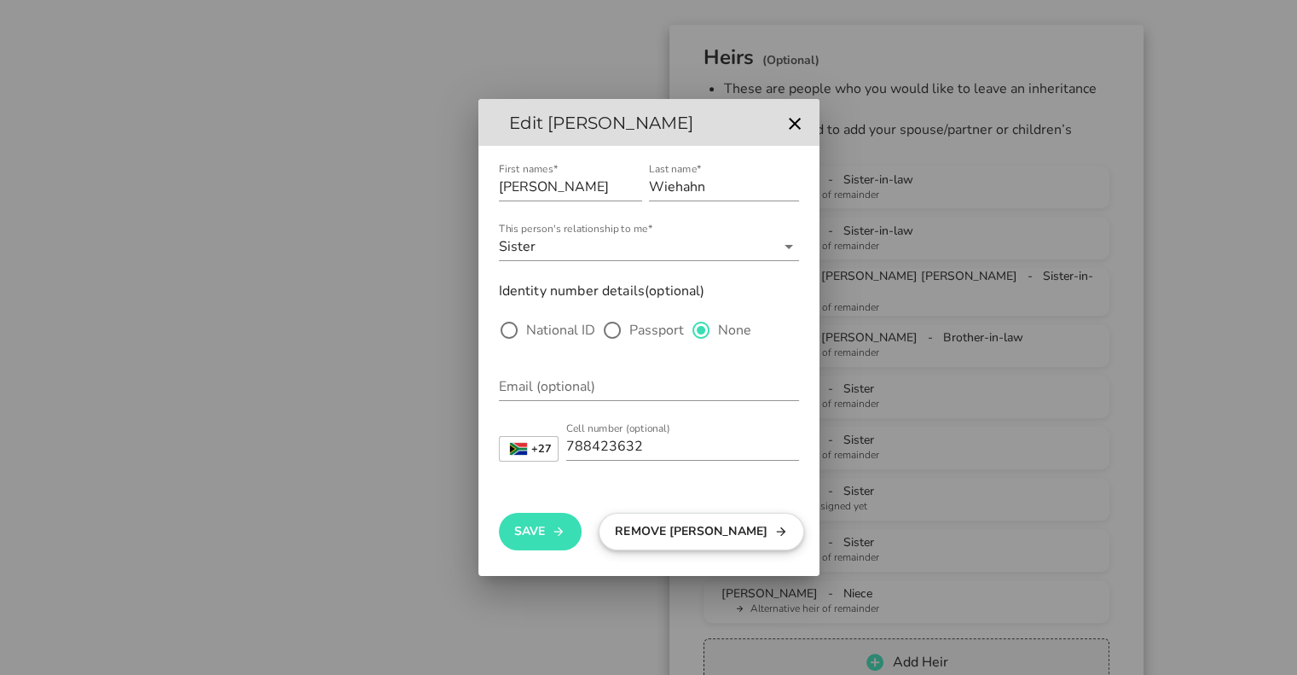
click at [634, 535] on button "Remove [PERSON_NAME]" at bounding box center [702, 532] width 206 height 38
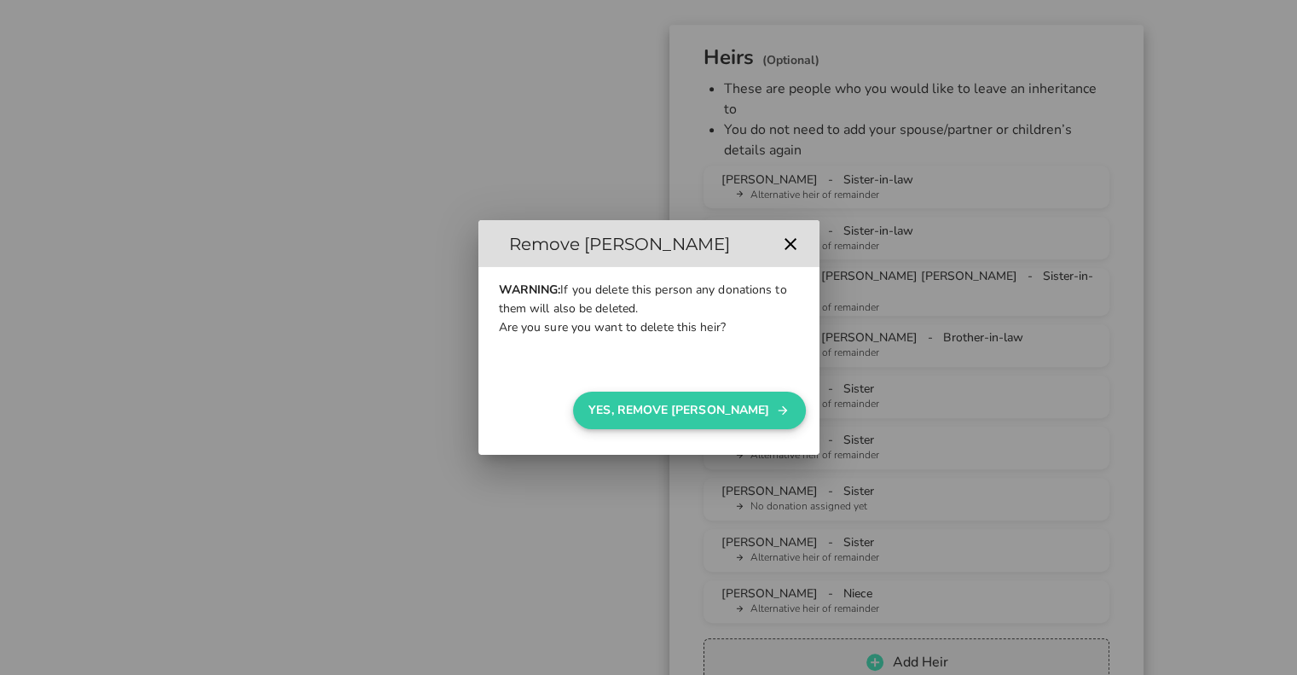
click at [695, 404] on button "Yes, Remove [PERSON_NAME]" at bounding box center [689, 410] width 233 height 38
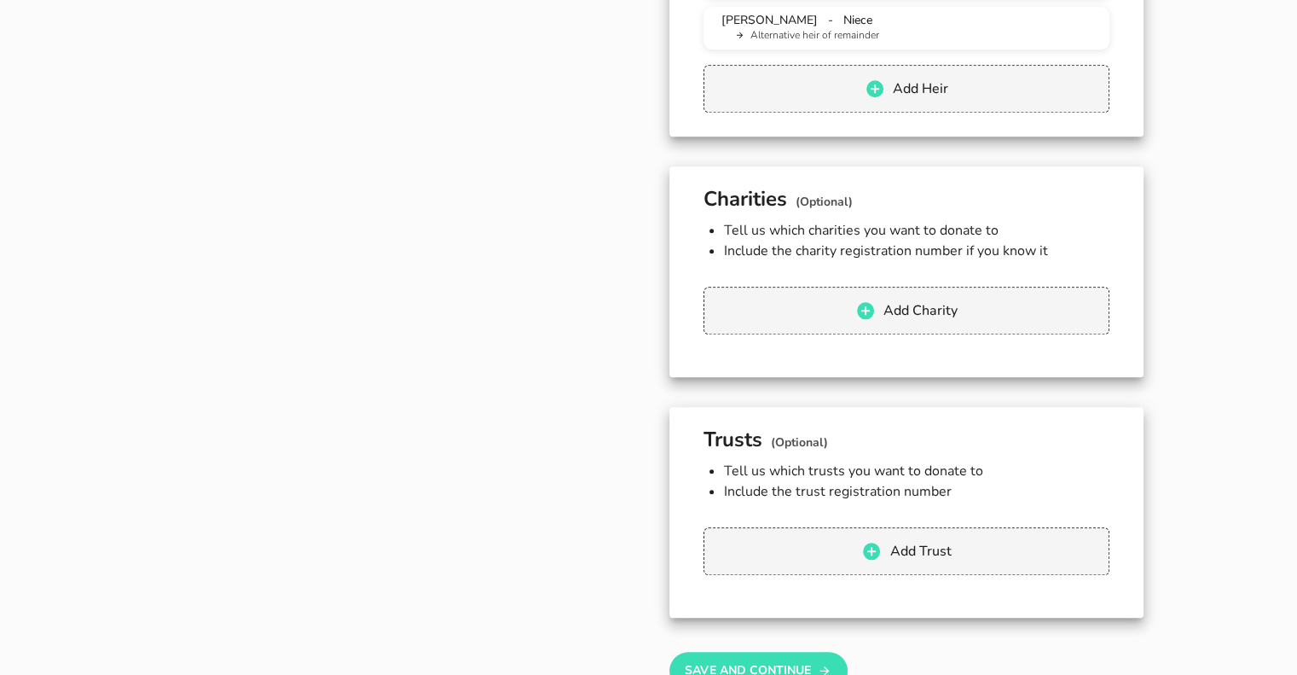
scroll to position [1961, 0]
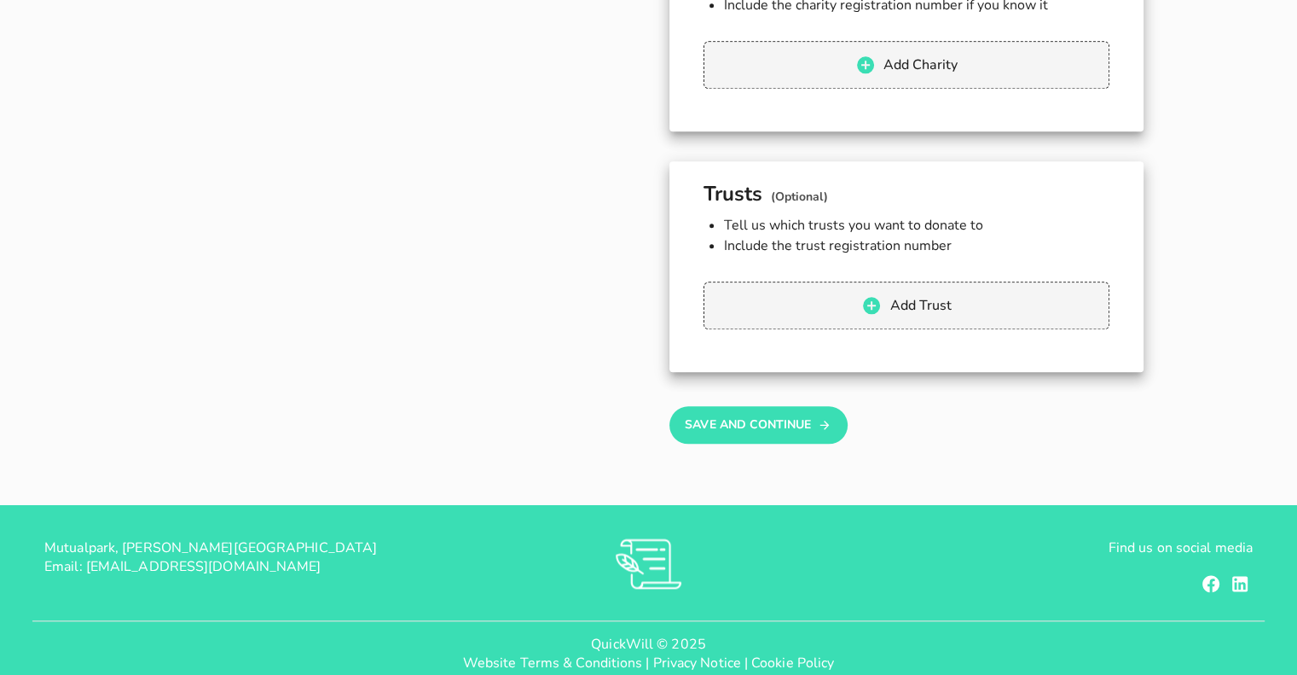
click at [769, 406] on button "Save And Continue" at bounding box center [758, 425] width 178 height 38
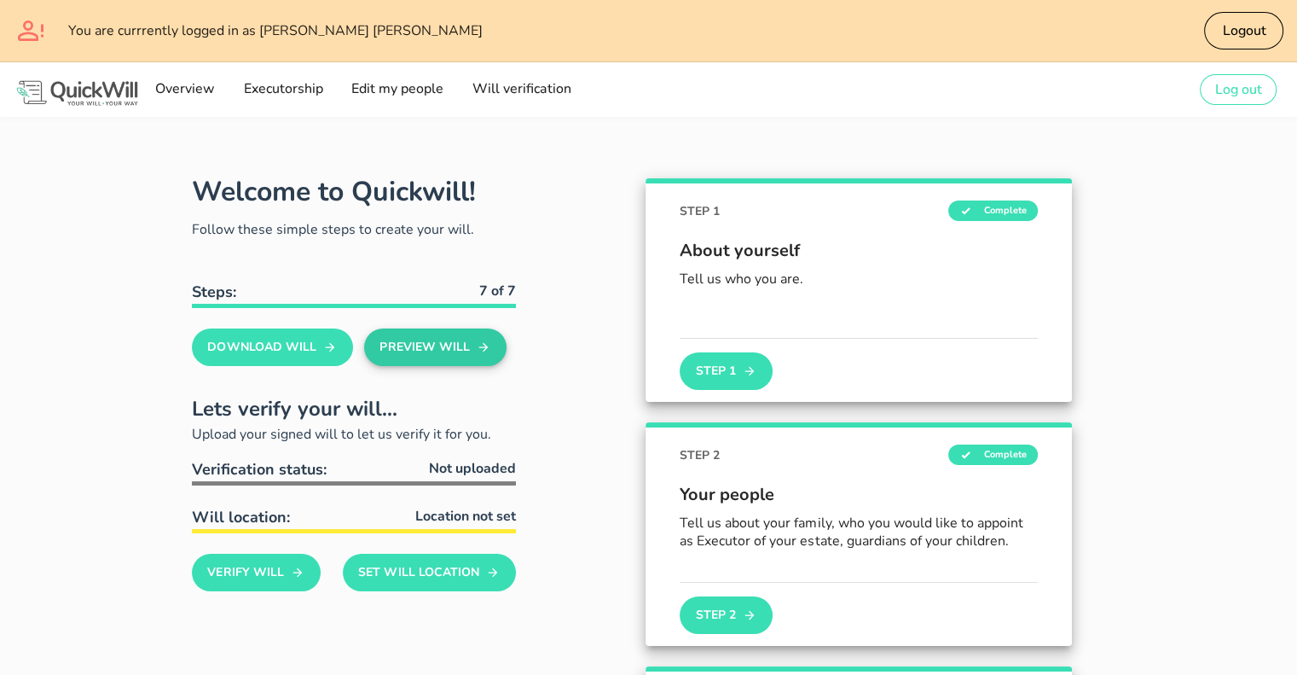
click at [443, 344] on button "Preview Will" at bounding box center [435, 347] width 142 height 38
